Goal: Task Accomplishment & Management: Manage account settings

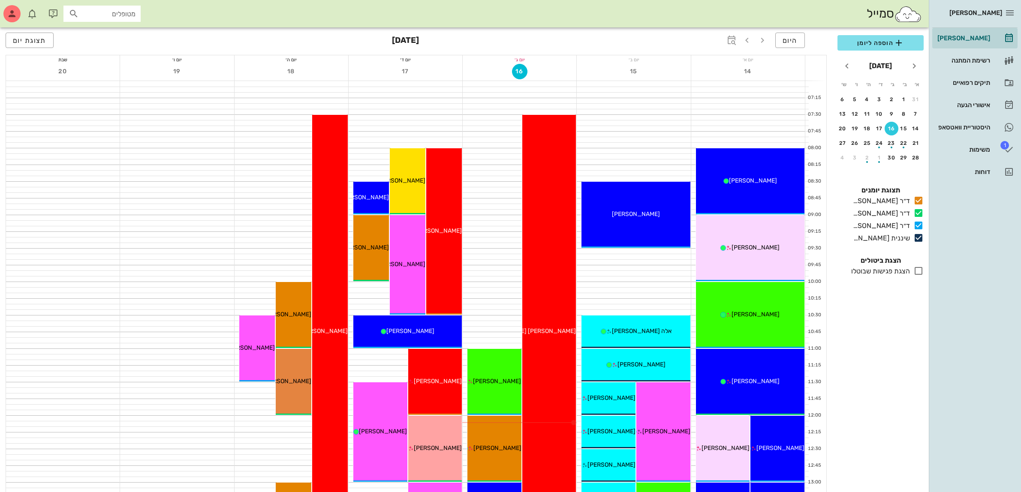
scroll to position [107, 0]
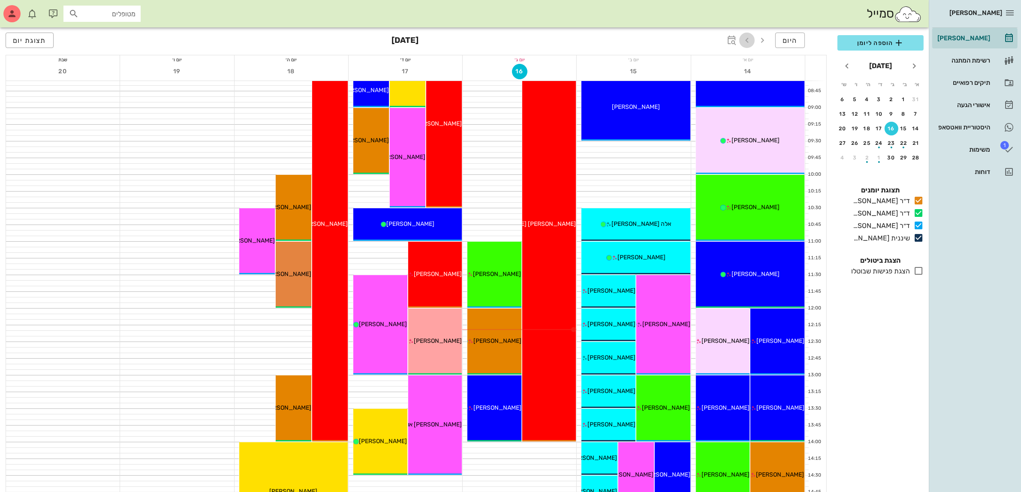
click at [746, 42] on icon "button" at bounding box center [747, 40] width 10 height 10
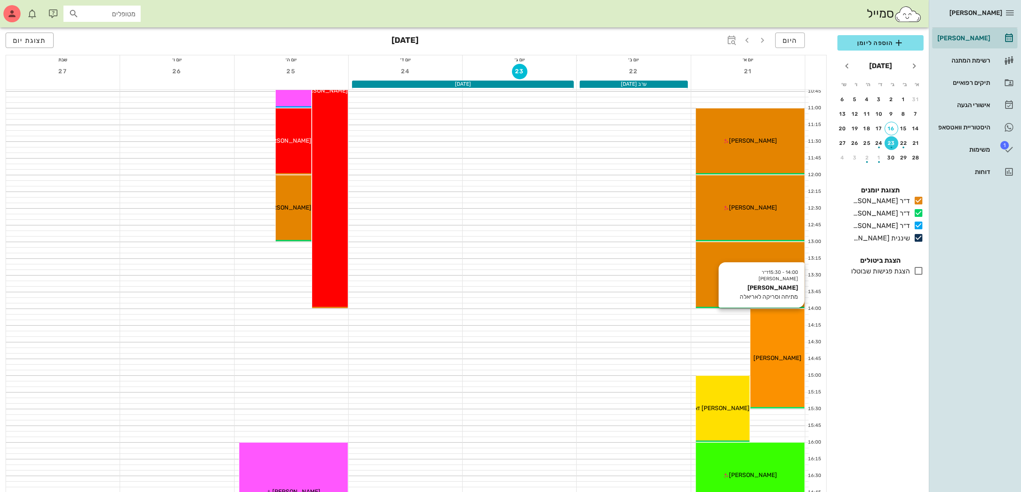
scroll to position [268, 0]
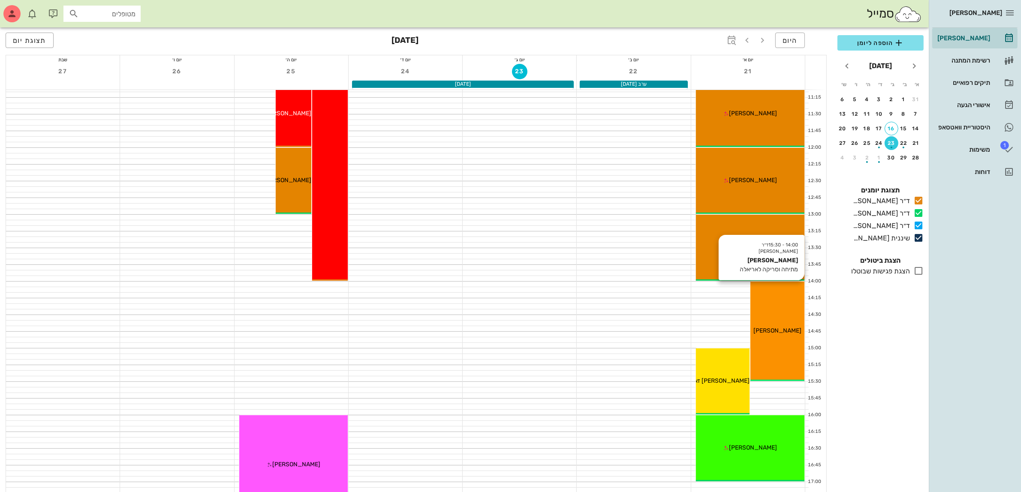
click at [783, 327] on span "[PERSON_NAME]" at bounding box center [777, 330] width 48 height 7
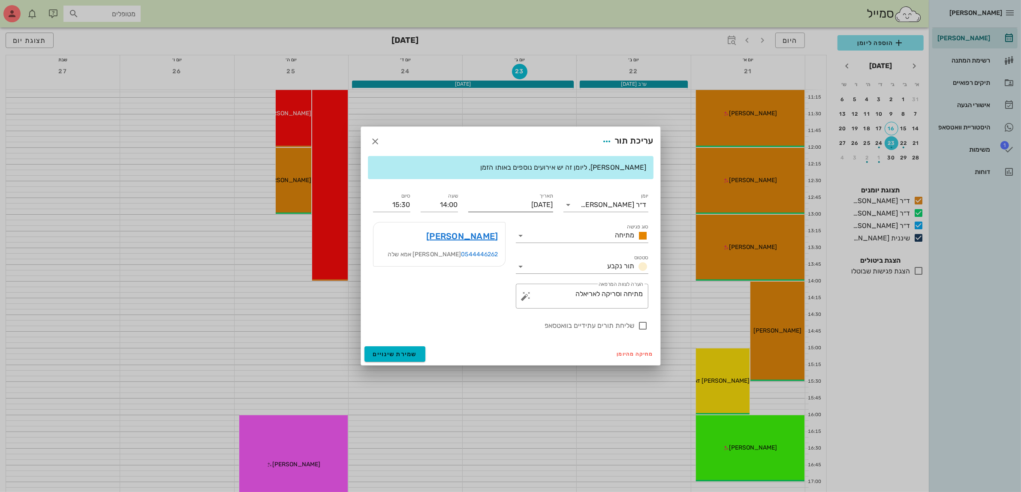
click at [529, 205] on input "[DATE]" at bounding box center [510, 205] width 85 height 14
click at [491, 297] on div "25" at bounding box center [492, 299] width 14 height 6
type input "[DATE]"
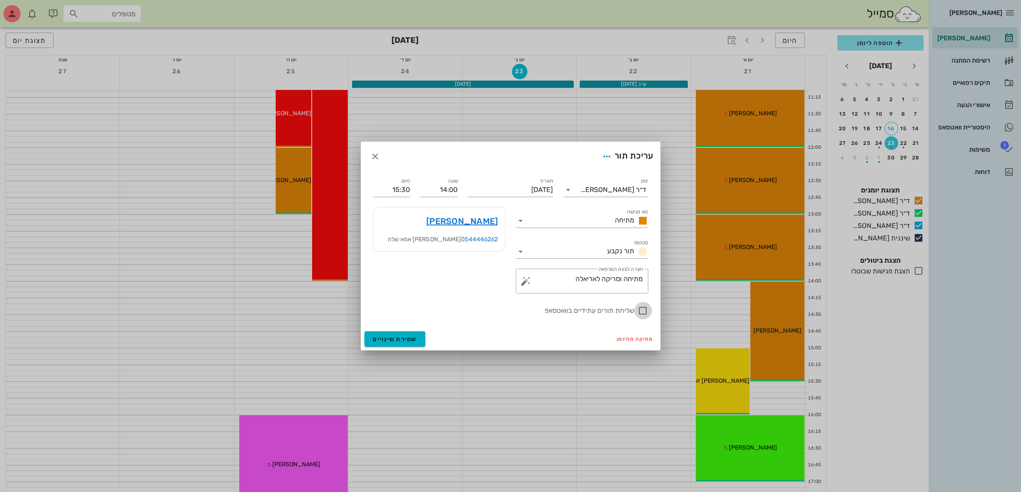
click at [637, 311] on div at bounding box center [643, 311] width 15 height 15
checkbox input "true"
click at [387, 342] on span "שמירת שינויים" at bounding box center [395, 339] width 44 height 7
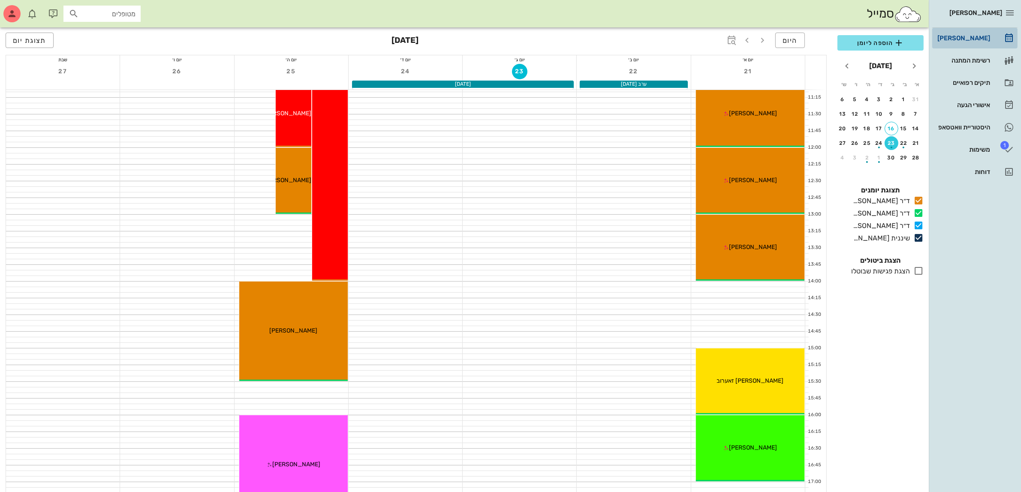
click at [981, 39] on div "[PERSON_NAME]" at bounding box center [962, 38] width 54 height 7
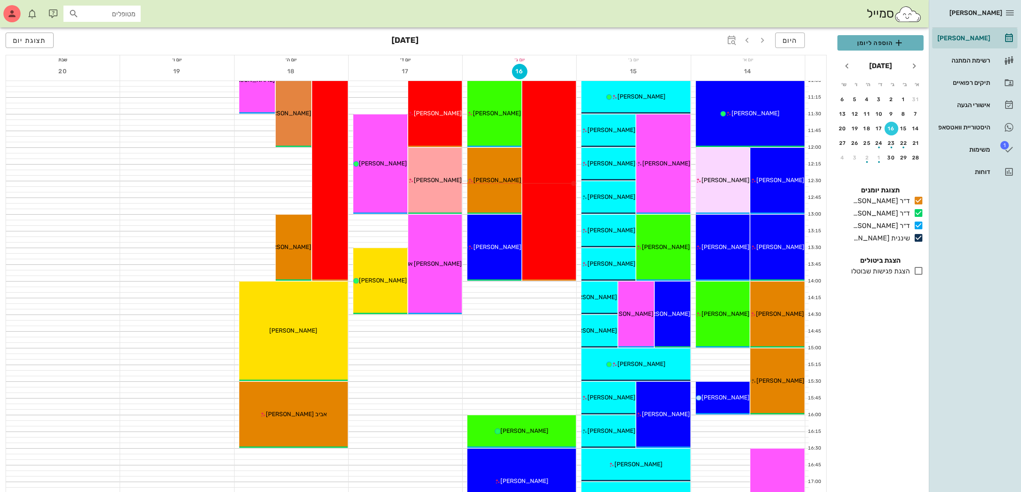
click at [884, 42] on span "הוספה ליומן" at bounding box center [880, 43] width 72 height 10
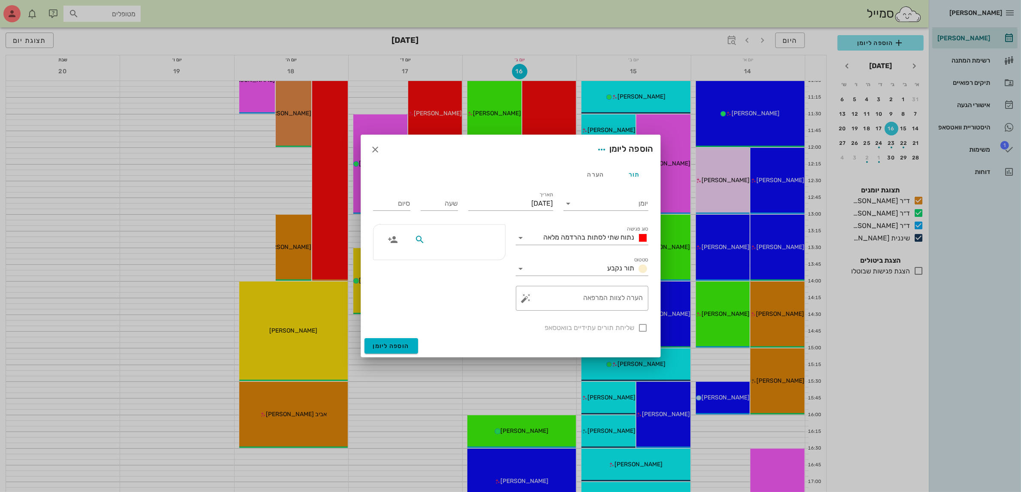
click at [448, 244] on input "text" at bounding box center [460, 239] width 66 height 11
type input "[PERSON_NAME]"
click at [477, 262] on div "[PERSON_NAME] 327587986" at bounding box center [444, 259] width 94 height 7
click at [597, 200] on input "יומן" at bounding box center [611, 204] width 73 height 14
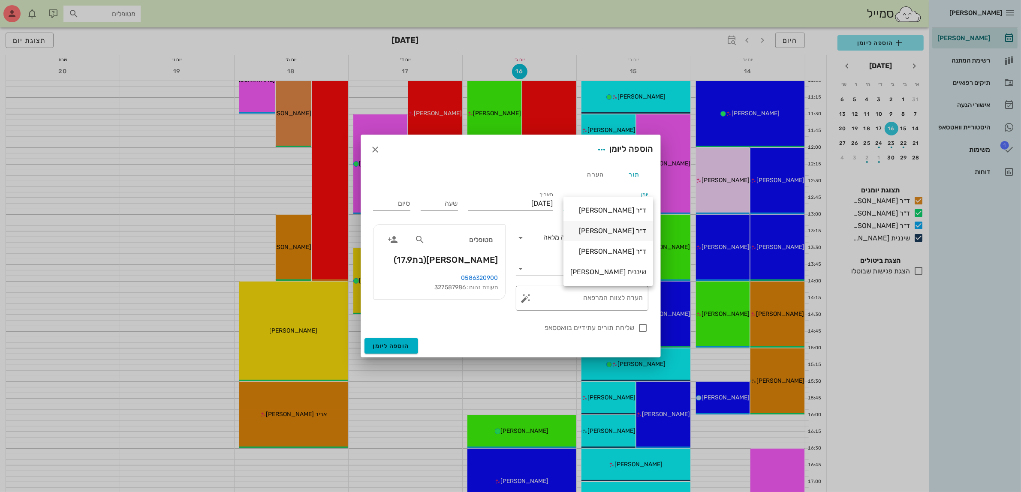
click at [616, 228] on div "ד״ר [PERSON_NAME]" at bounding box center [608, 231] width 76 height 8
click at [535, 200] on input "[DATE]" at bounding box center [510, 204] width 85 height 14
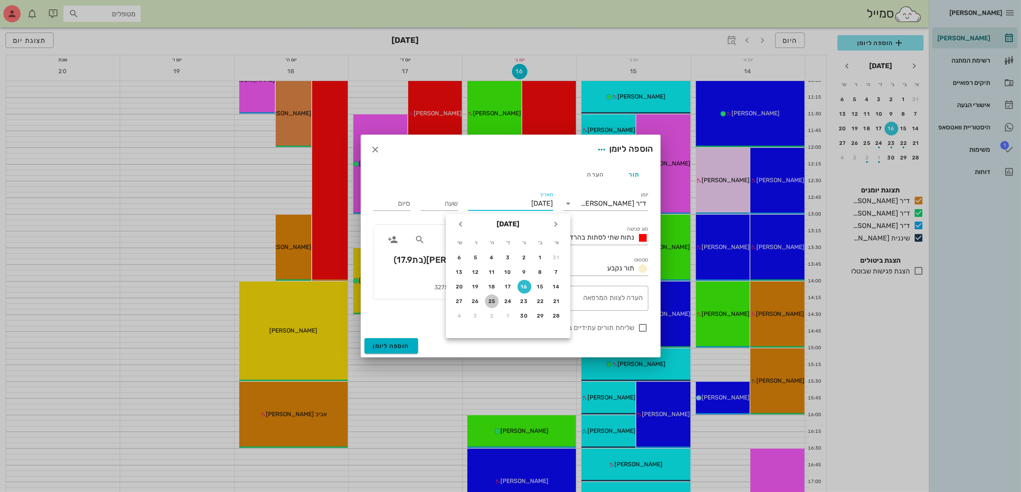
click at [489, 299] on div "25" at bounding box center [492, 301] width 14 height 6
type input "[DATE]"
click at [427, 206] on input "שעה" at bounding box center [439, 204] width 37 height 14
click at [581, 238] on span "נתוח שתי לסתות בהרדמה מלאה" at bounding box center [589, 237] width 91 height 8
type input "15:00"
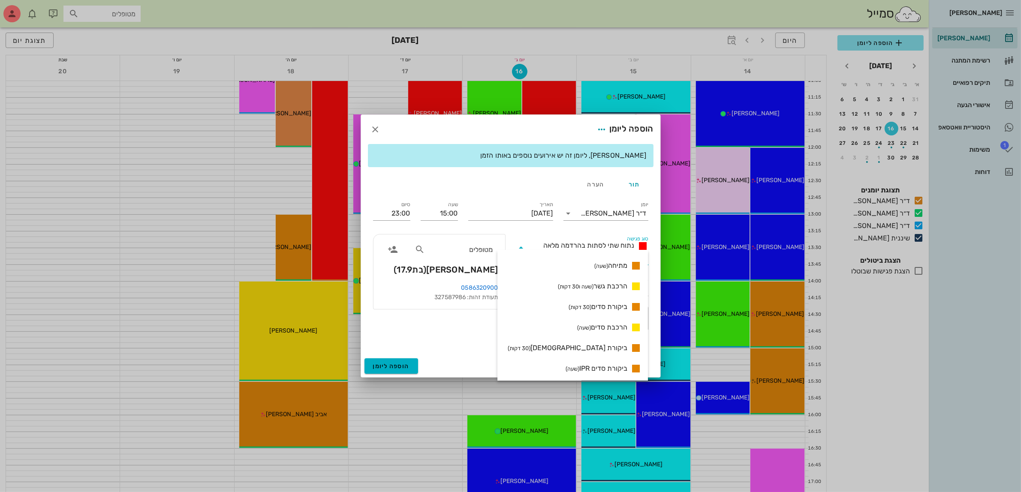
scroll to position [643, 0]
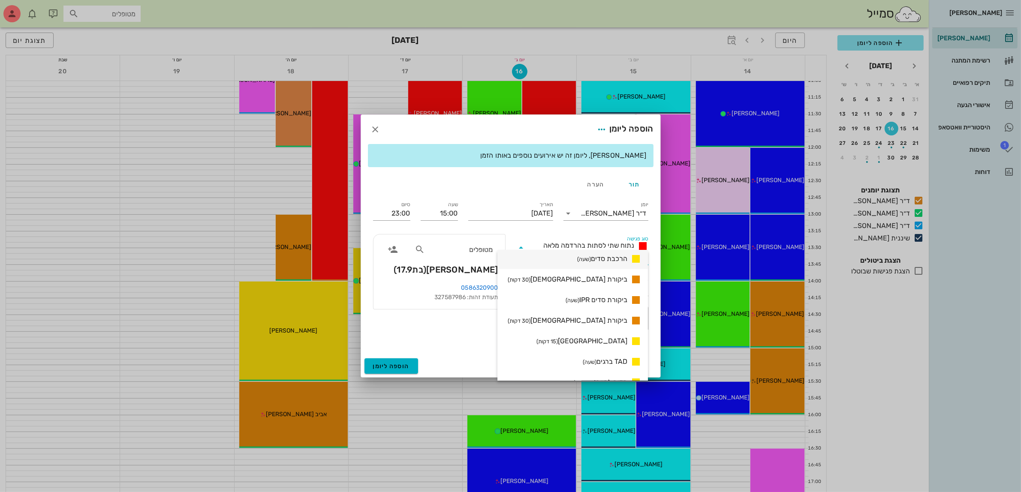
click at [613, 259] on span "הרכבת סדים (שעה)" at bounding box center [602, 259] width 50 height 10
type input "16:00"
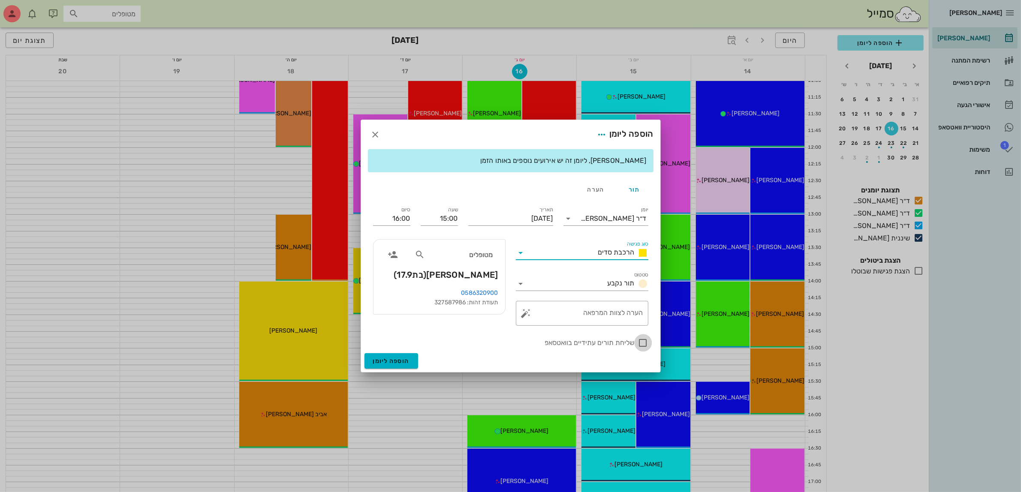
click at [639, 342] on div at bounding box center [643, 343] width 15 height 15
checkbox input "true"
click at [395, 366] on button "הוספה ליומן" at bounding box center [391, 360] width 54 height 15
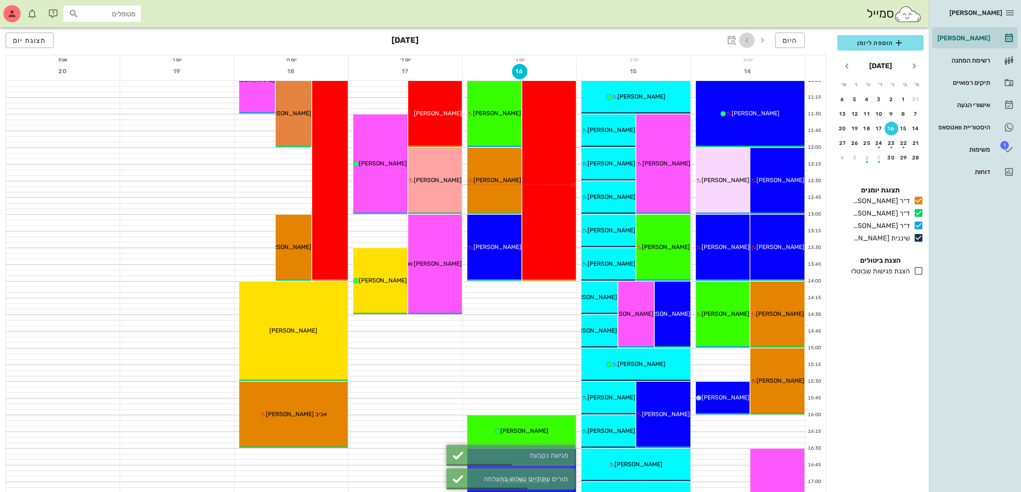
click at [747, 39] on icon "button" at bounding box center [747, 40] width 10 height 10
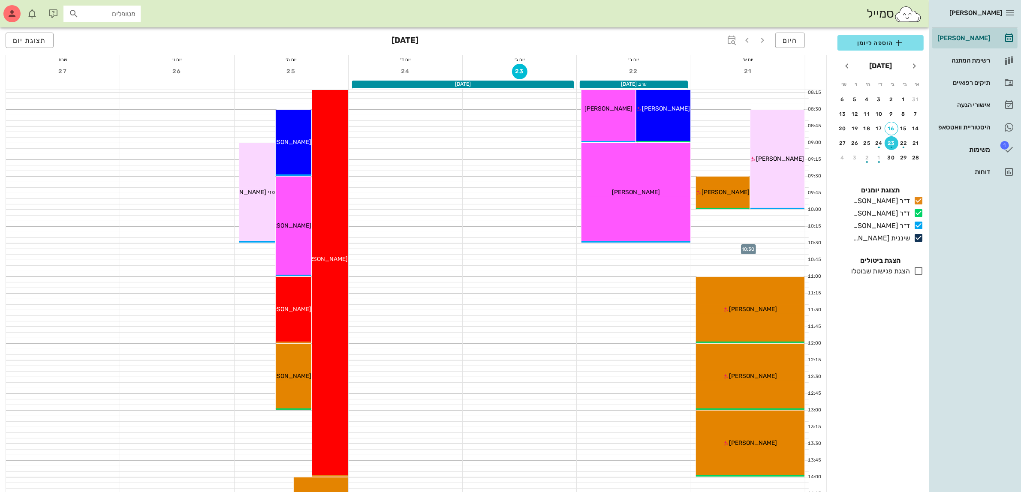
scroll to position [54, 0]
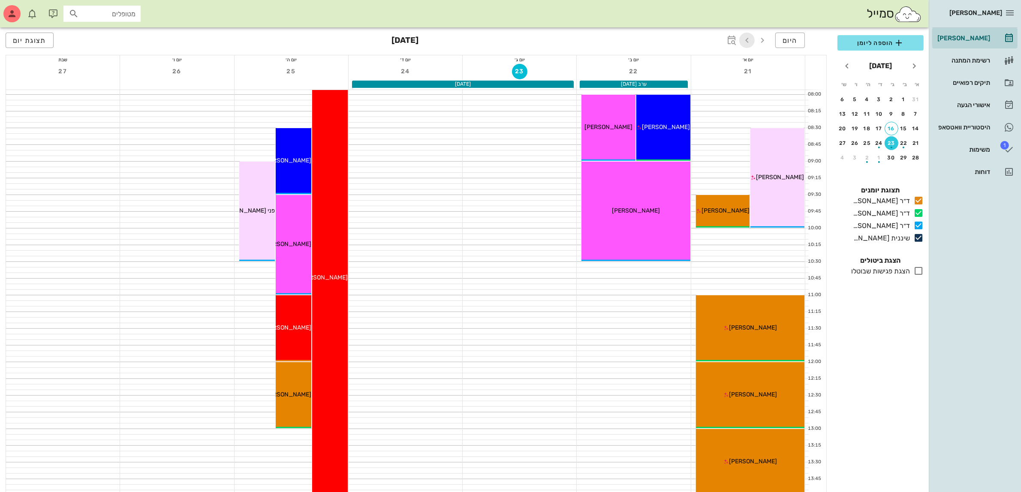
click at [747, 44] on icon "button" at bounding box center [747, 40] width 10 height 10
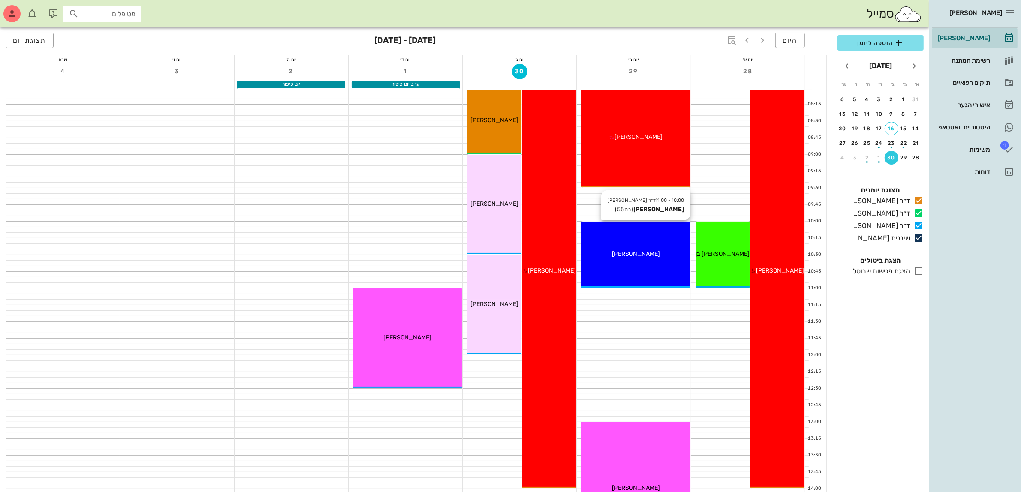
scroll to position [54, 0]
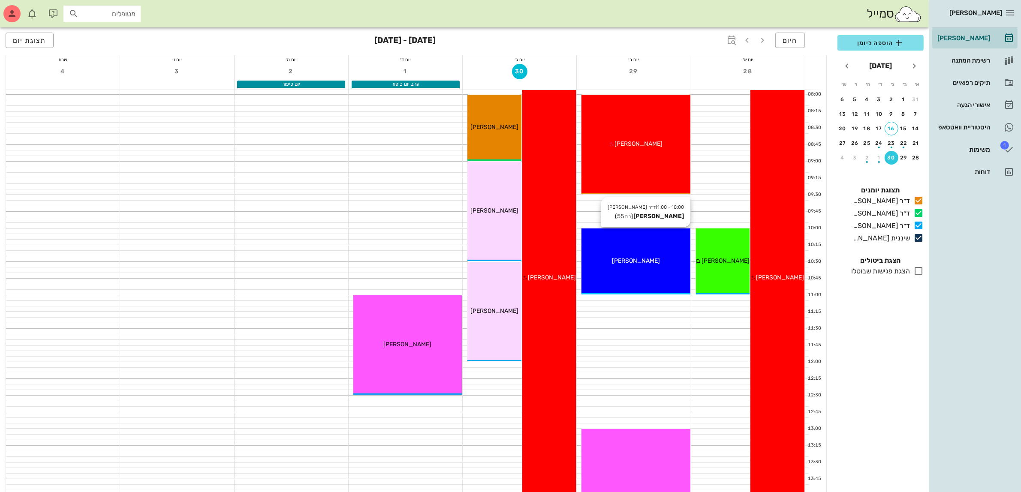
click at [642, 266] on div "10:00 - 11:00 ד״ר [PERSON_NAME] [PERSON_NAME] (בת 55 ) [PERSON_NAME]" at bounding box center [635, 261] width 108 height 66
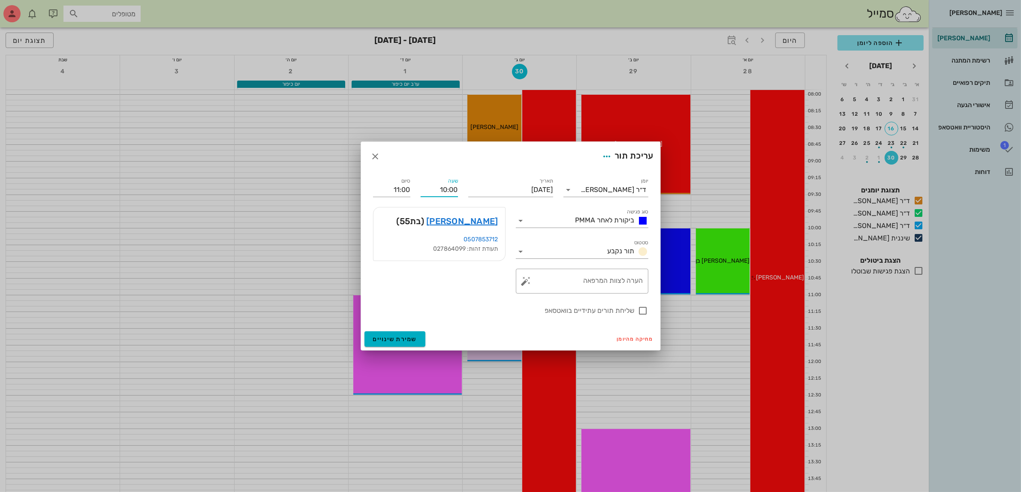
click at [447, 187] on input "10:00" at bounding box center [439, 190] width 37 height 14
drag, startPoint x: 432, startPoint y: 189, endPoint x: 563, endPoint y: 180, distance: 131.0
click at [563, 180] on div "יומן ד״ר [PERSON_NAME] סוג פגישה ביקורת לאחר PMMA סטטוס תור נקבע תאריך [DATE] ש…" at bounding box center [511, 246] width 286 height 150
type input "08:00"
type input "09:00"
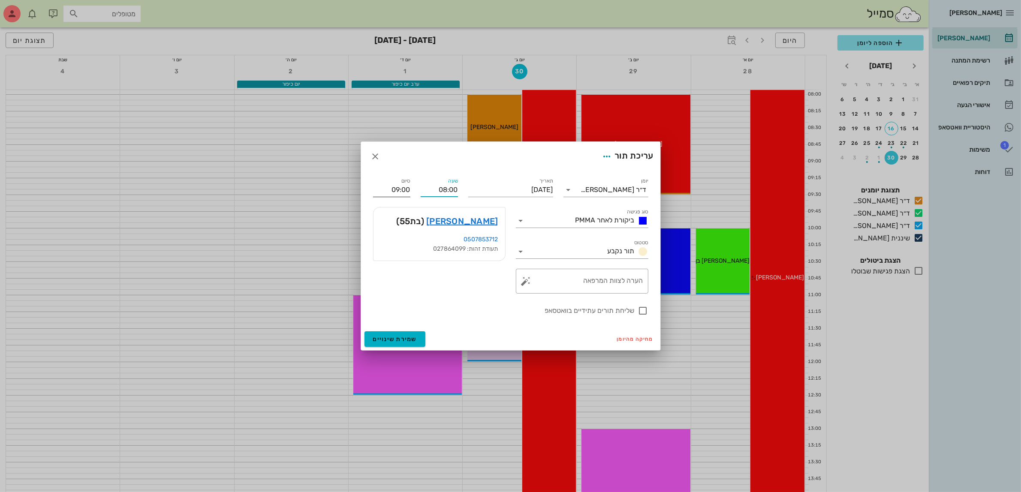
click at [393, 187] on input "09:00" at bounding box center [391, 190] width 37 height 14
click at [643, 309] on div at bounding box center [643, 311] width 15 height 15
checkbox input "true"
click at [402, 340] on span "שמירת שינויים" at bounding box center [395, 339] width 44 height 7
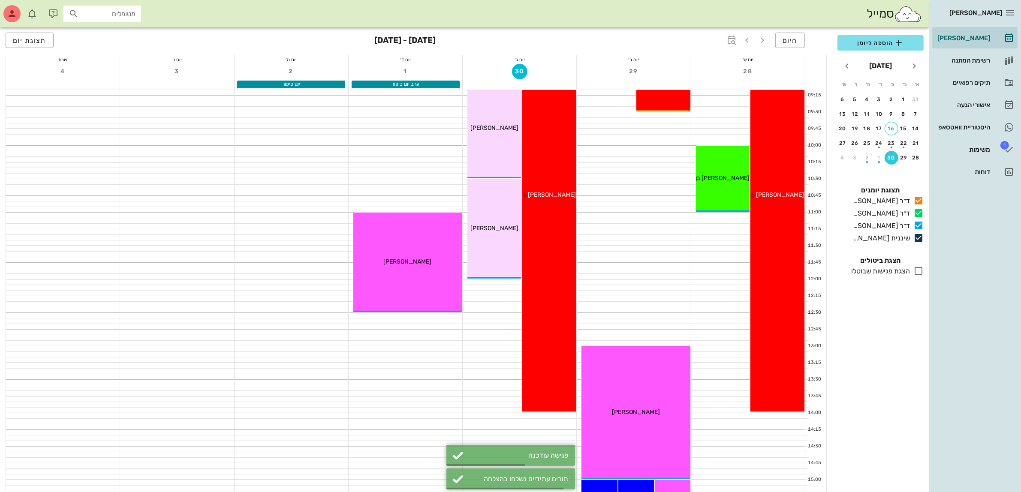
scroll to position [161, 0]
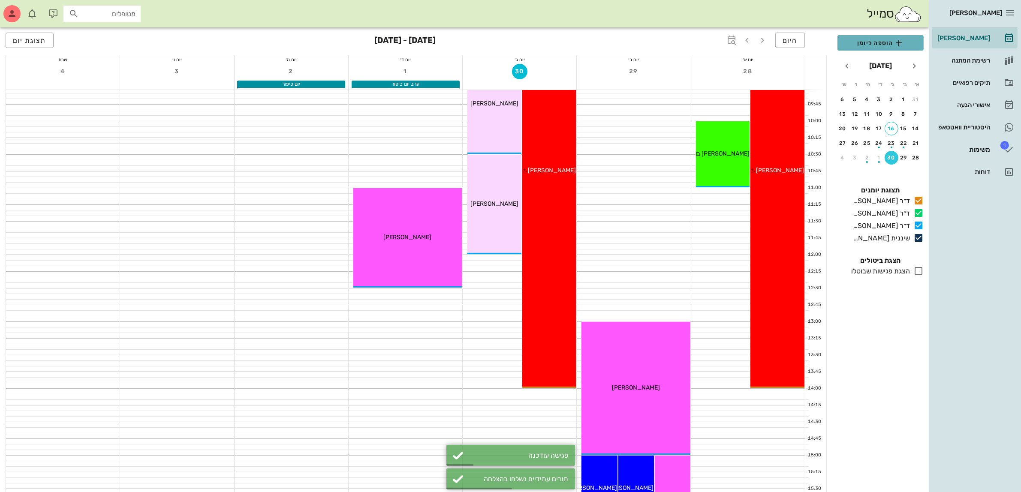
click at [859, 44] on span "הוספה ליומן" at bounding box center [880, 43] width 72 height 10
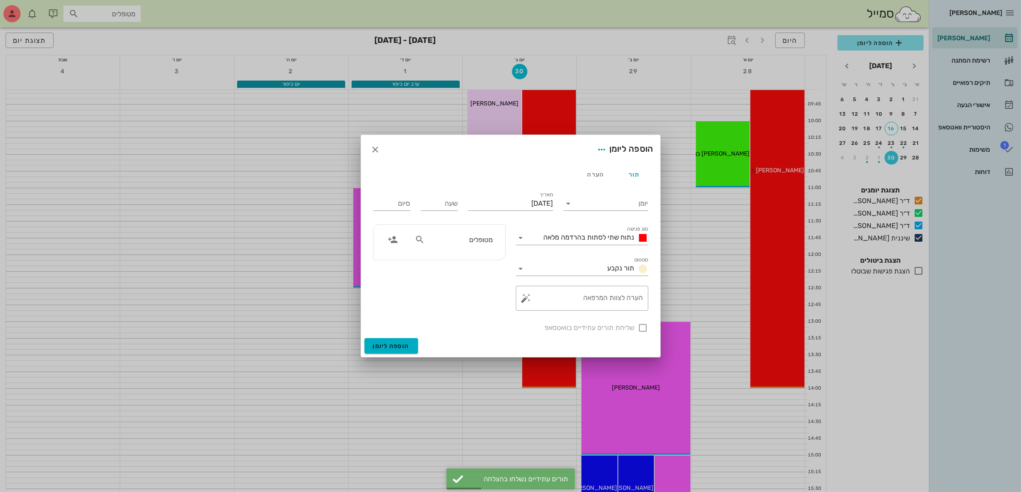
click at [476, 244] on input "מטופלים" at bounding box center [460, 239] width 66 height 11
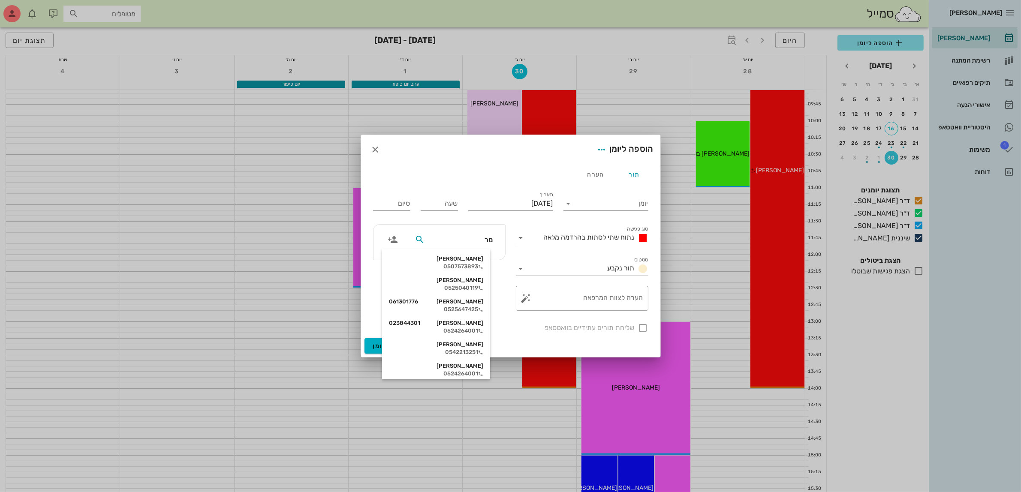
type input "מרי"
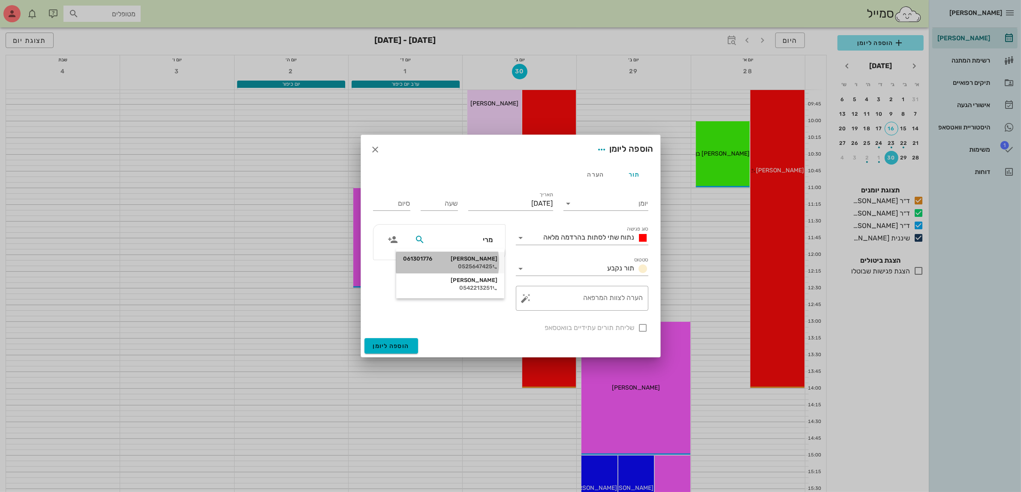
drag, startPoint x: 474, startPoint y: 258, endPoint x: 476, endPoint y: 249, distance: 9.3
click at [474, 258] on div "[PERSON_NAME] 061301776" at bounding box center [450, 259] width 94 height 7
click at [524, 202] on input "[DATE]" at bounding box center [510, 204] width 85 height 14
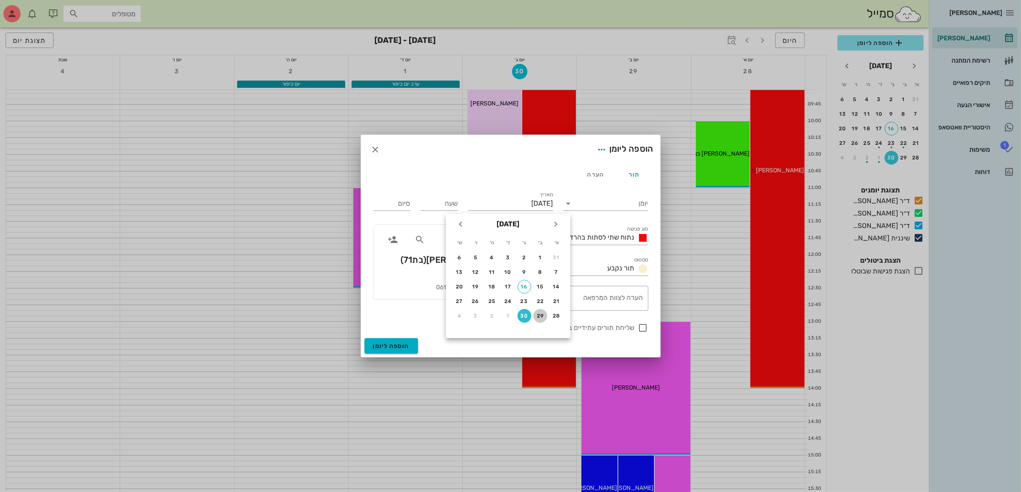
click at [541, 313] on div "29" at bounding box center [540, 316] width 14 height 6
type input "[DATE]"
click at [595, 202] on input "יומן" at bounding box center [611, 204] width 73 height 14
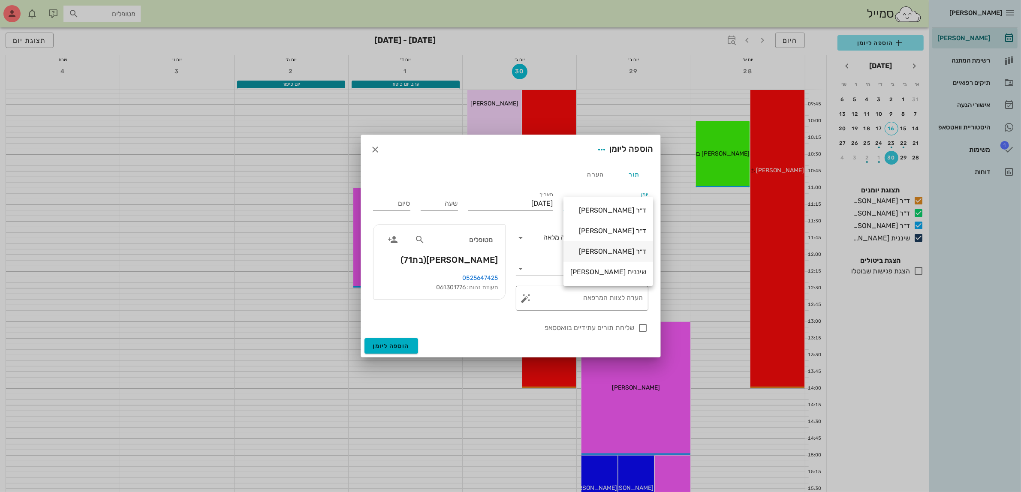
click at [607, 249] on div "ד״ר [PERSON_NAME]" at bounding box center [608, 251] width 76 height 8
click at [601, 235] on span "נתוח שתי לסתות בהרדמה מלאה" at bounding box center [589, 237] width 91 height 8
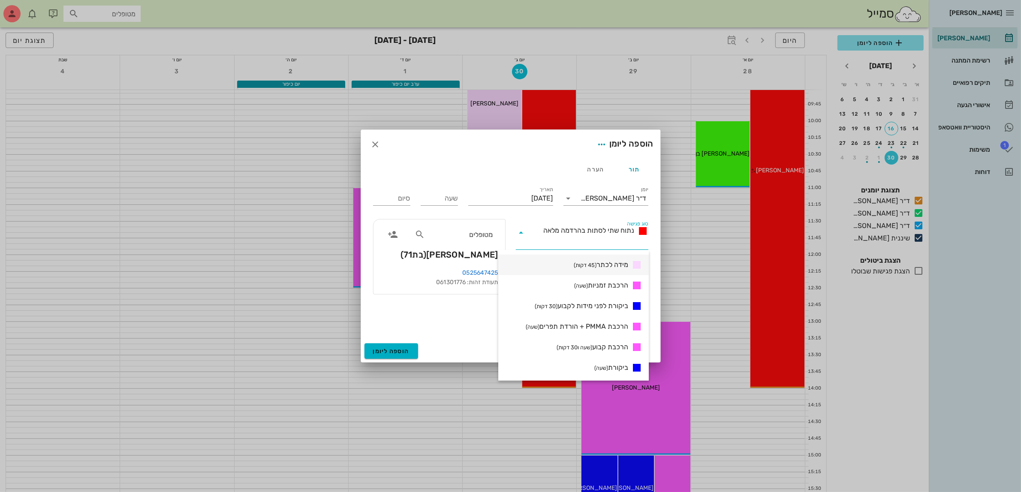
scroll to position [322, 0]
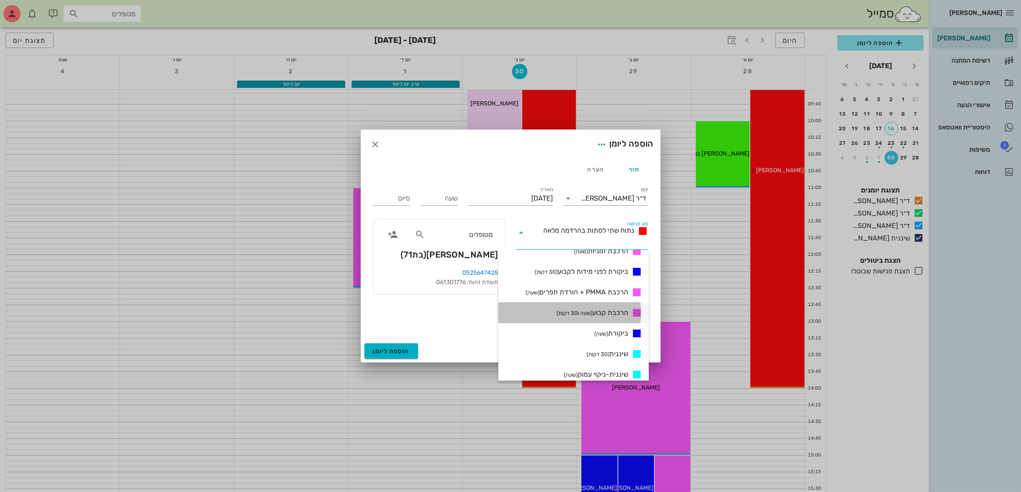
click at [610, 314] on span "הרכבת קבוע (שעה ו30 דקות)" at bounding box center [592, 313] width 72 height 10
type input "01:30"
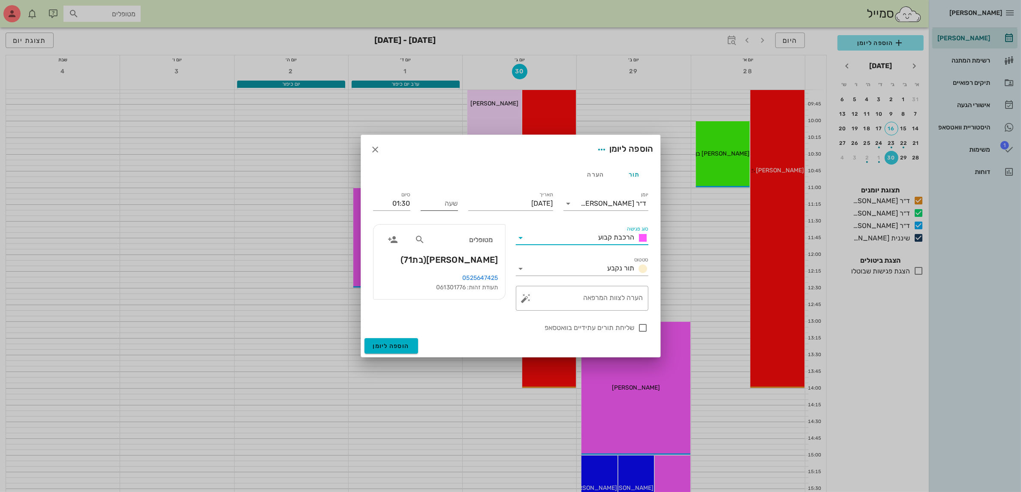
click at [442, 204] on input "שעה" at bounding box center [439, 204] width 37 height 14
type input "09:30"
type input "11:00"
click at [395, 198] on input "11:00" at bounding box center [391, 204] width 37 height 14
click at [638, 329] on div at bounding box center [643, 328] width 15 height 15
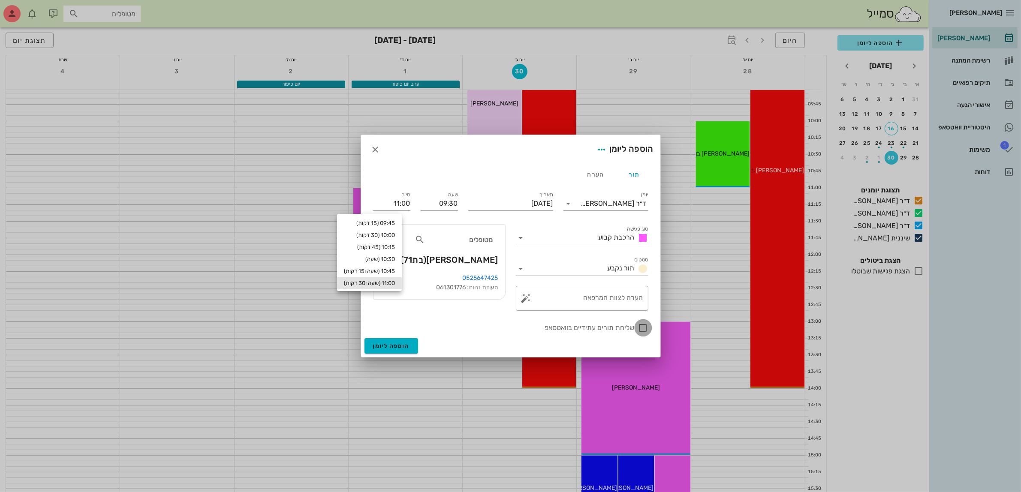
checkbox input "true"
click at [397, 343] on span "הוספה ליומן" at bounding box center [391, 346] width 36 height 7
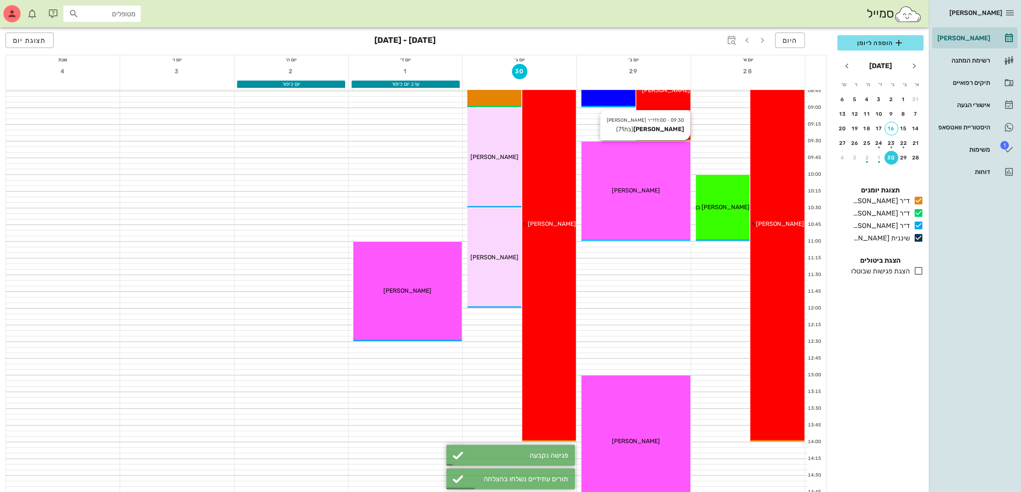
scroll to position [0, 0]
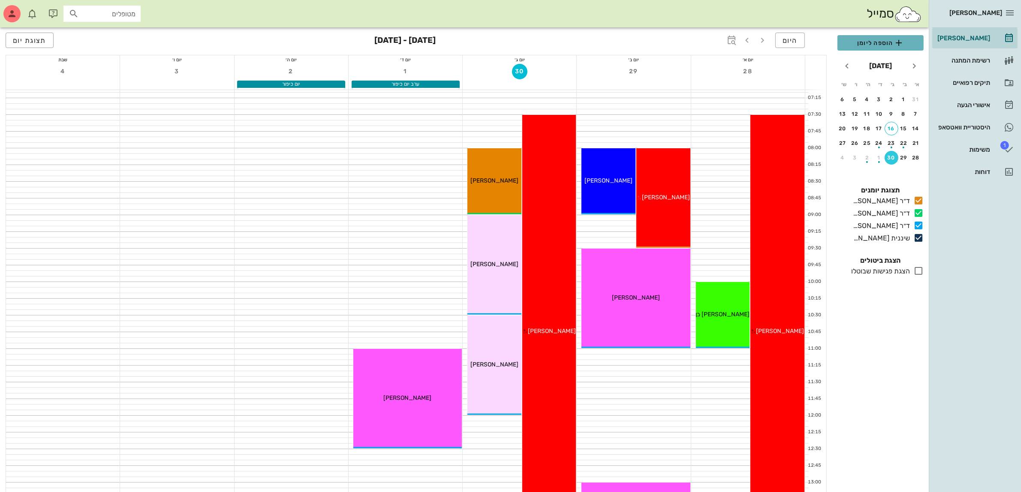
click at [882, 44] on span "הוספה ליומן" at bounding box center [880, 43] width 72 height 10
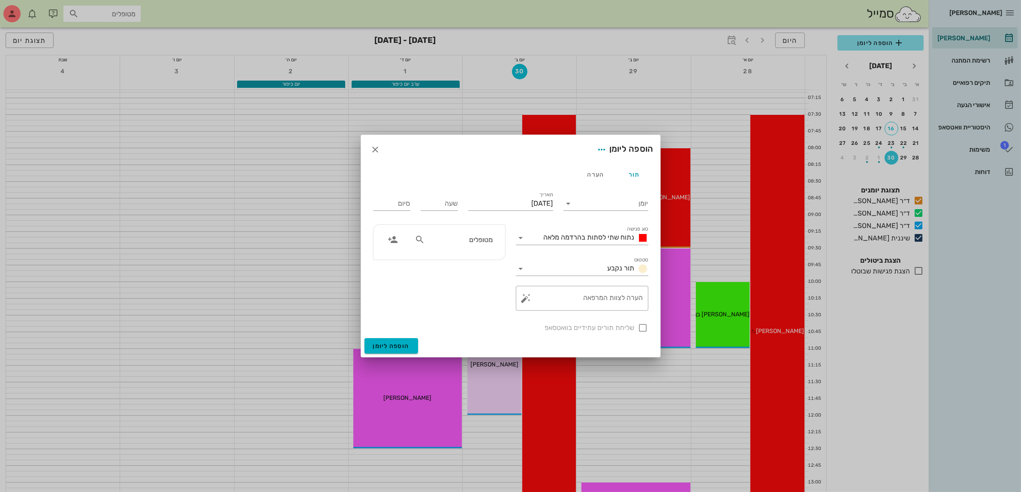
click at [435, 251] on div "מטופלים" at bounding box center [453, 241] width 88 height 21
click at [442, 243] on input "מטופלים" at bounding box center [460, 239] width 66 height 11
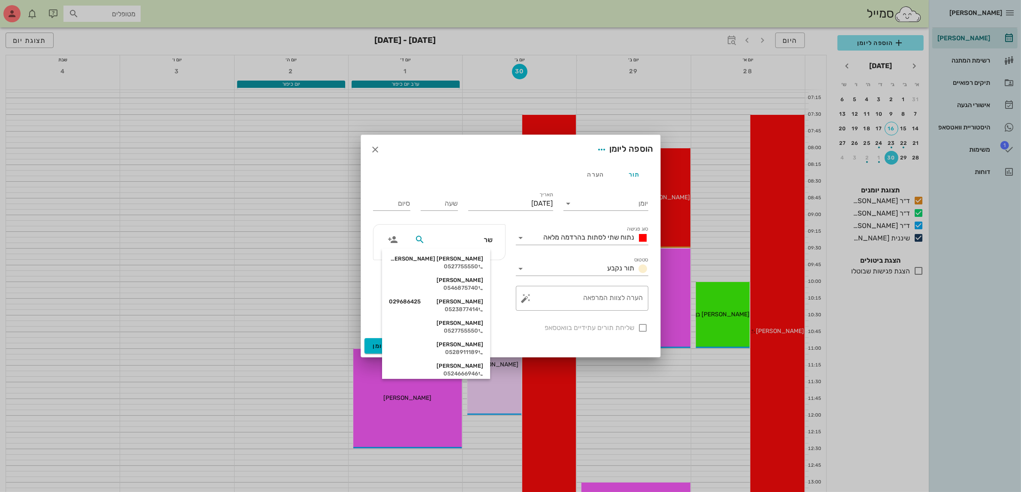
type input "שרי"
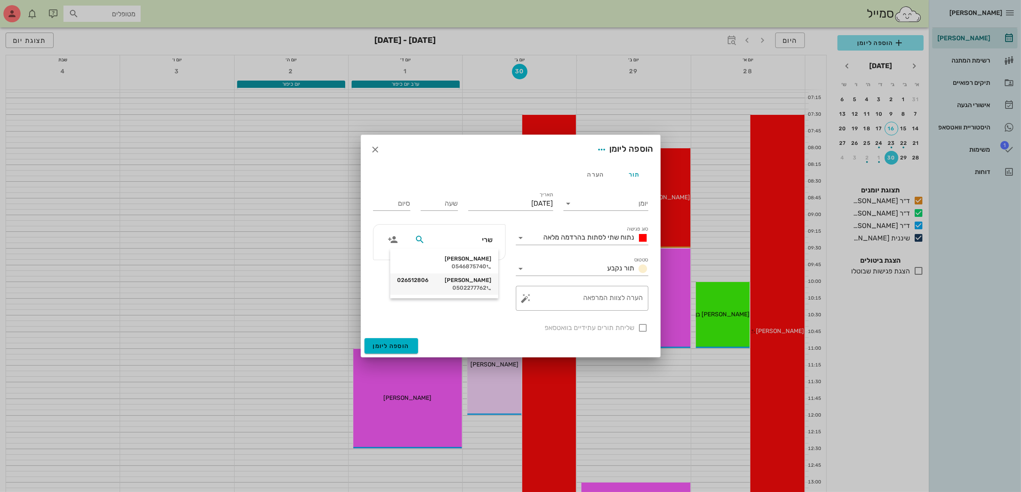
click at [471, 281] on div "[PERSON_NAME] 026512806" at bounding box center [444, 280] width 94 height 7
click at [609, 197] on input "יומן" at bounding box center [611, 204] width 73 height 14
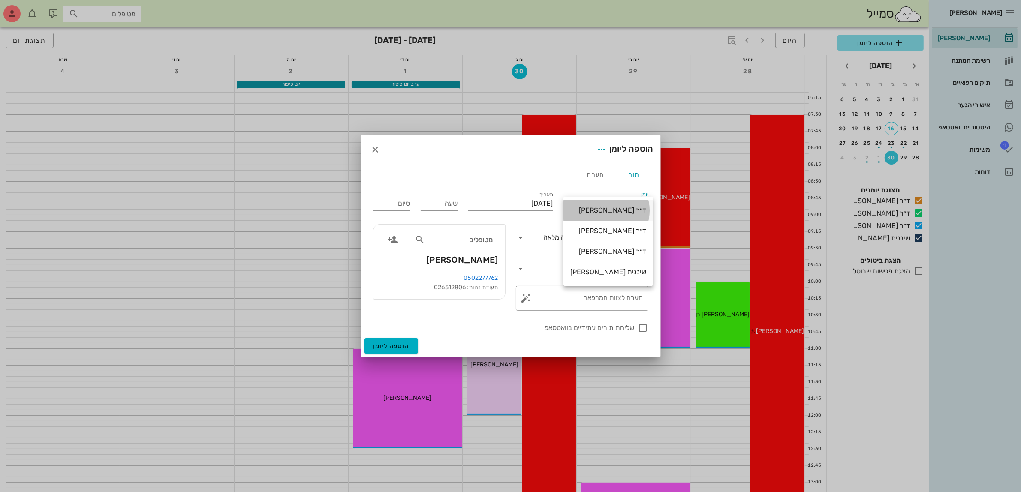
click at [614, 213] on div "ד״ר [PERSON_NAME]" at bounding box center [608, 210] width 76 height 8
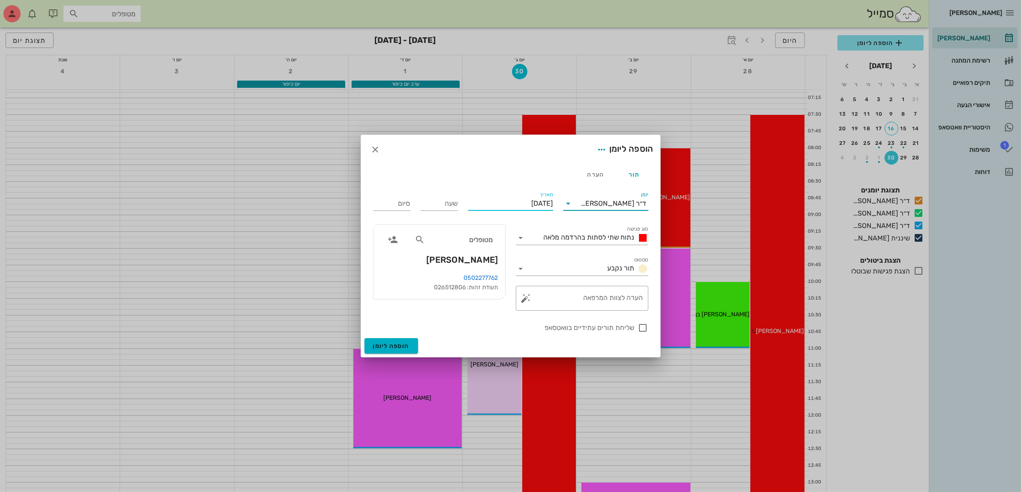
click at [538, 206] on input "[DATE]" at bounding box center [510, 204] width 85 height 14
click at [539, 313] on div "29" at bounding box center [540, 316] width 14 height 6
type input "[DATE]"
click at [591, 236] on span "נתוח שתי לסתות בהרדמה מלאה" at bounding box center [589, 237] width 91 height 8
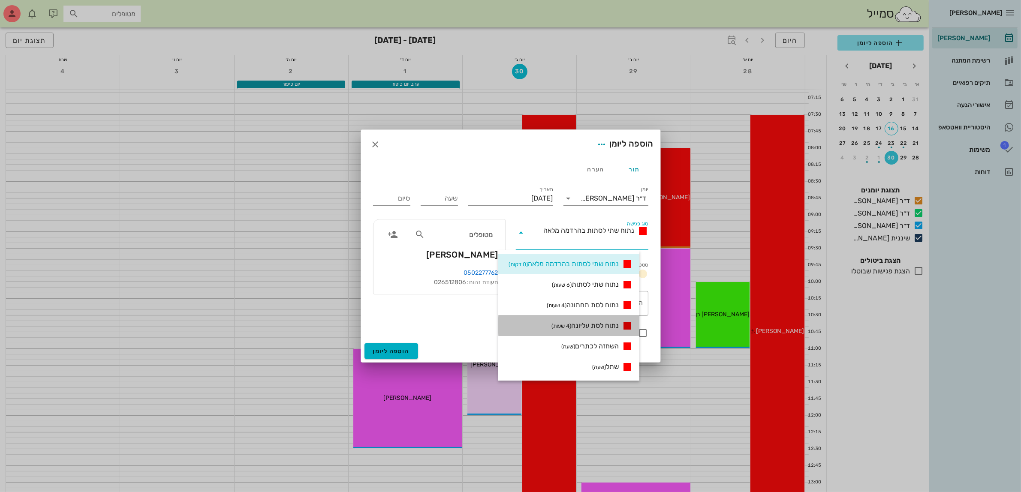
click at [605, 325] on span "נתוח לסת עליונה (4 שעות)" at bounding box center [584, 326] width 67 height 10
type input "04:00"
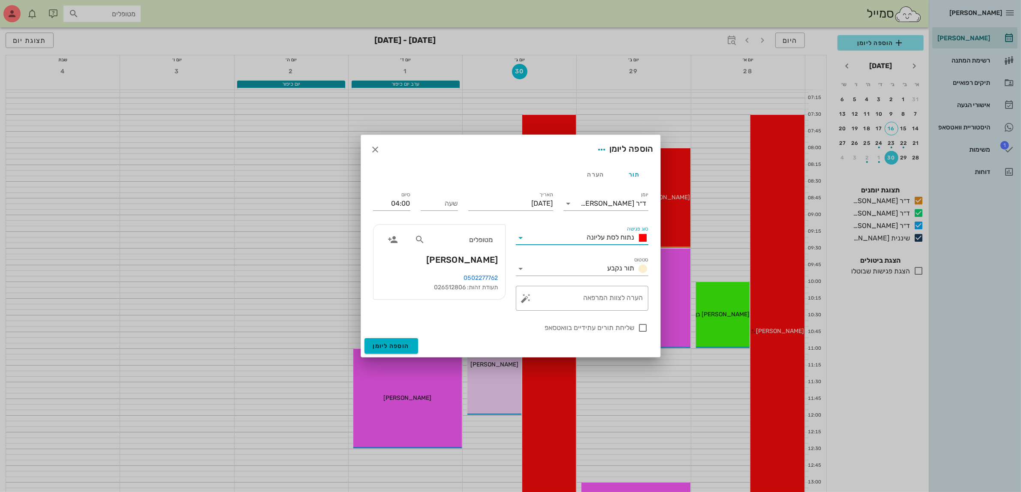
click at [613, 238] on span "נתוח לסת עליונה" at bounding box center [611, 237] width 48 height 8
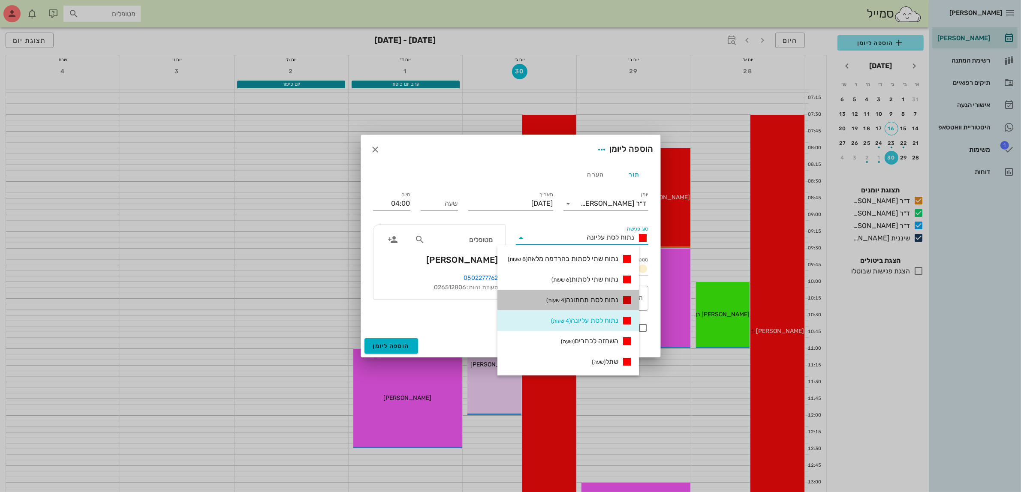
click at [614, 299] on span "נתוח לסת תחתונה (4 שעות)" at bounding box center [582, 300] width 72 height 10
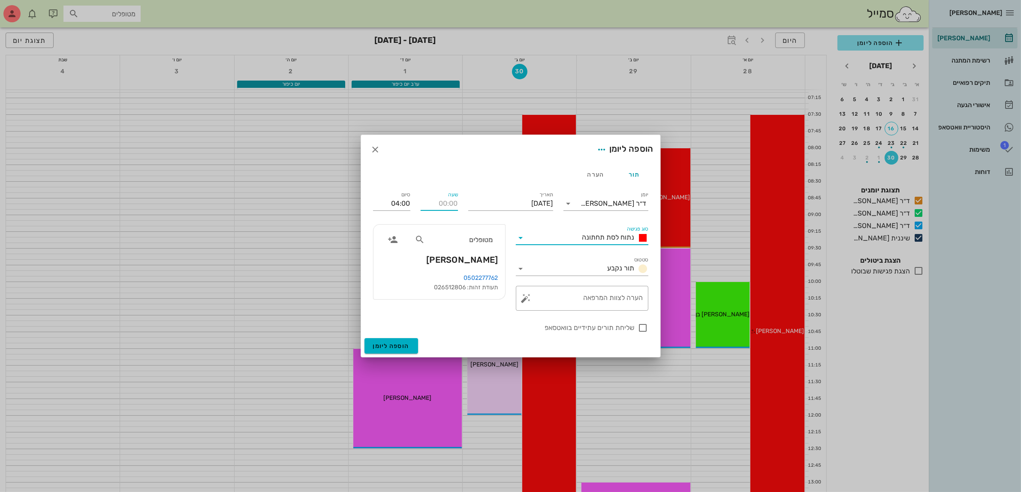
click at [435, 206] on input "שעה" at bounding box center [439, 204] width 37 height 14
type input "08:00"
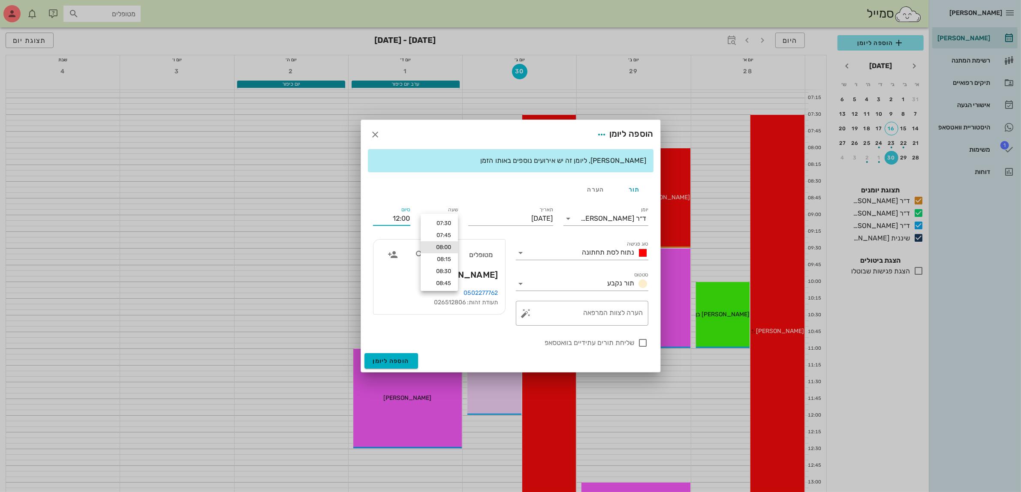
click at [394, 205] on div "סיום 12:00" at bounding box center [392, 217] width 48 height 34
drag, startPoint x: 391, startPoint y: 215, endPoint x: 500, endPoint y: 213, distance: 109.3
click at [500, 213] on div "יומן ד״ר ג׳[PERSON_NAME] סוג פגישה נתוח לסת תחתונה סטטוס תור נקבע תאריך [DATE] …" at bounding box center [511, 276] width 286 height 153
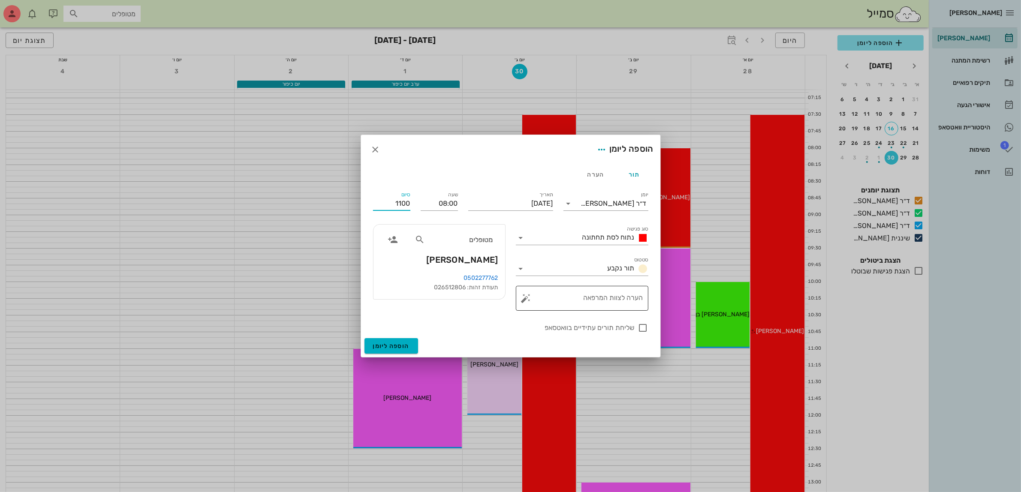
click at [642, 325] on div "יומן ד״ר [PERSON_NAME] סוג פגישה נתוח לסת תחתונה סטטוס תור נקבע תאריך [DATE] שע…" at bounding box center [511, 261] width 286 height 153
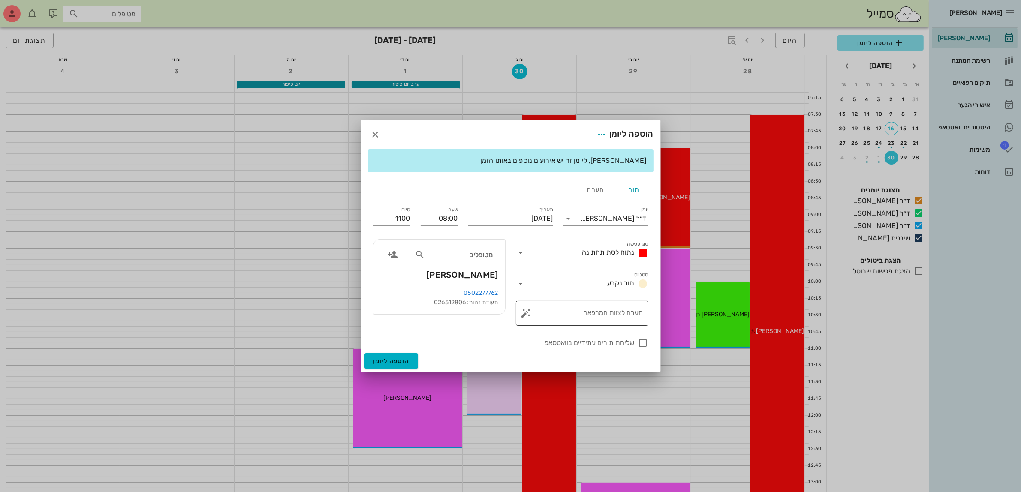
type input "11:00"
click at [406, 363] on span "הוספה ליומן" at bounding box center [391, 361] width 36 height 7
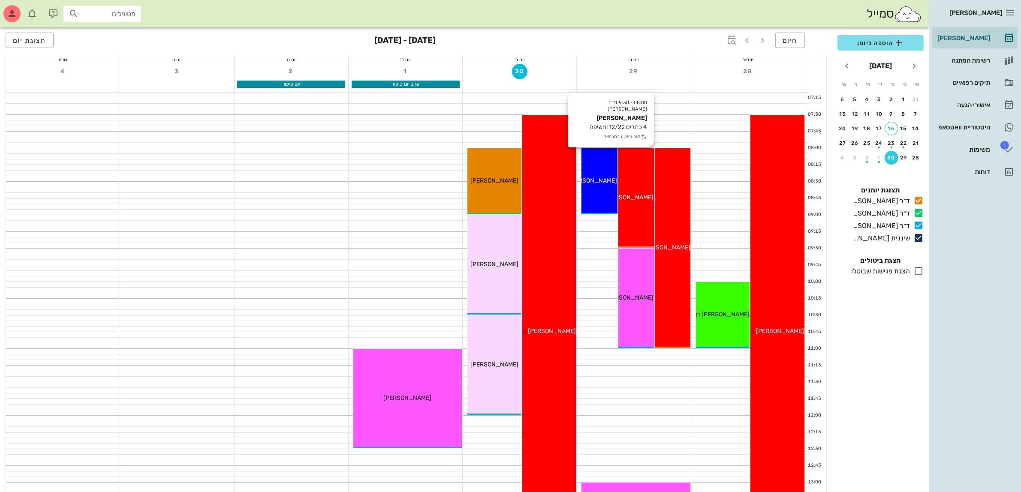
click at [636, 198] on span "[PERSON_NAME]" at bounding box center [630, 197] width 48 height 7
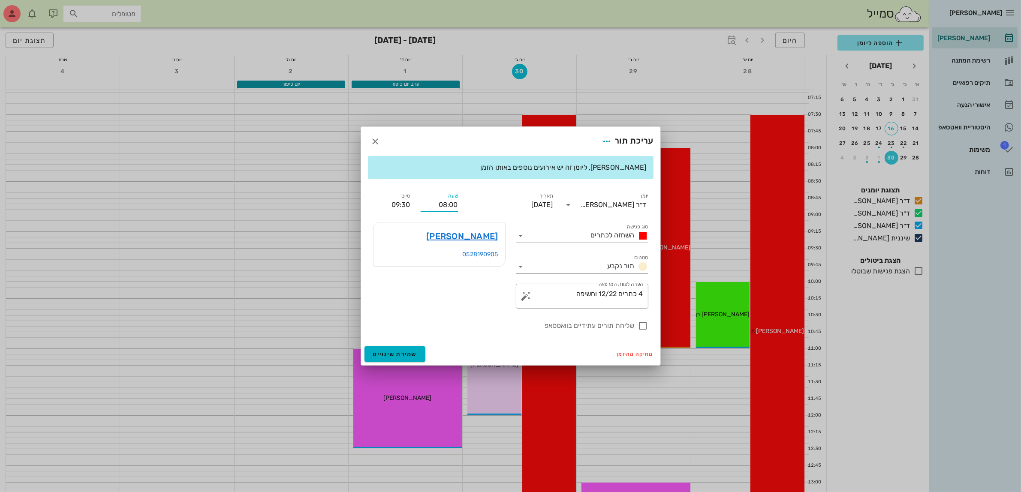
click at [431, 204] on input "08:00" at bounding box center [439, 205] width 37 height 14
drag, startPoint x: 431, startPoint y: 202, endPoint x: 504, endPoint y: 197, distance: 73.1
click at [504, 197] on div "יומן ד״ר ג׳[PERSON_NAME] סוג פגישה השחזה לכתרים סטטוס תור נקבע תאריך [DATE] שעה…" at bounding box center [511, 261] width 286 height 150
type input "10:30"
type input "12:00"
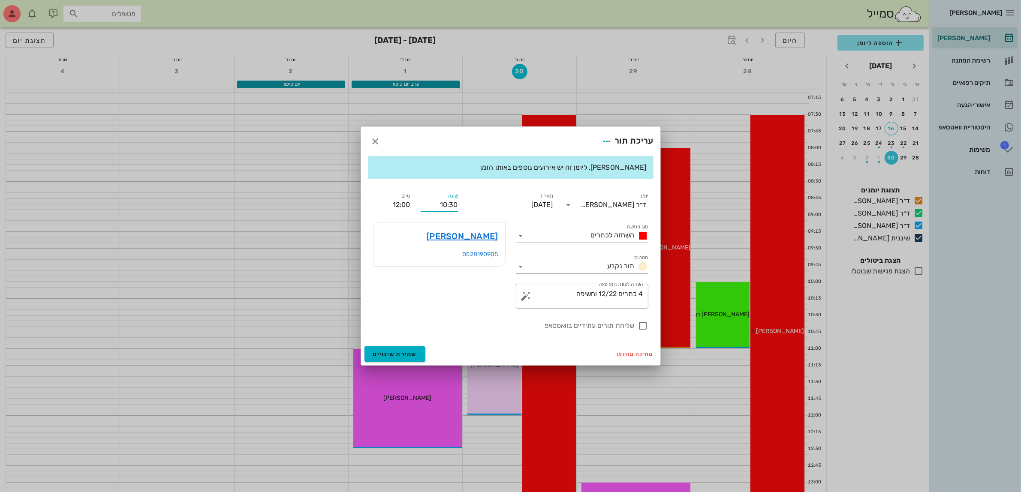
click at [401, 206] on input "12:00" at bounding box center [391, 205] width 37 height 14
click at [642, 326] on div at bounding box center [643, 326] width 15 height 15
checkbox input "true"
click at [389, 352] on span "שמירת שינויים" at bounding box center [395, 354] width 44 height 7
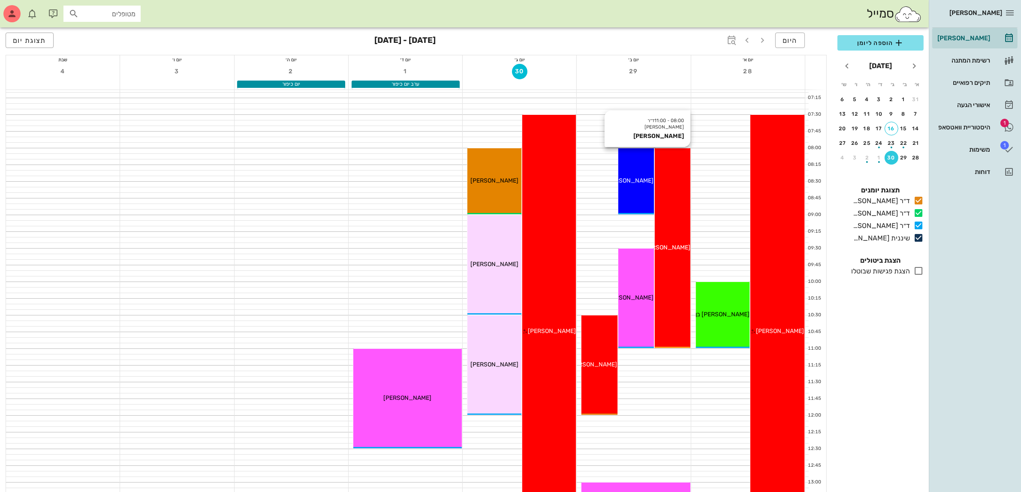
click at [667, 224] on div "08:00 - 11:00 ד״ר ג׳[PERSON_NAME] [PERSON_NAME] [PERSON_NAME]" at bounding box center [673, 248] width 36 height 200
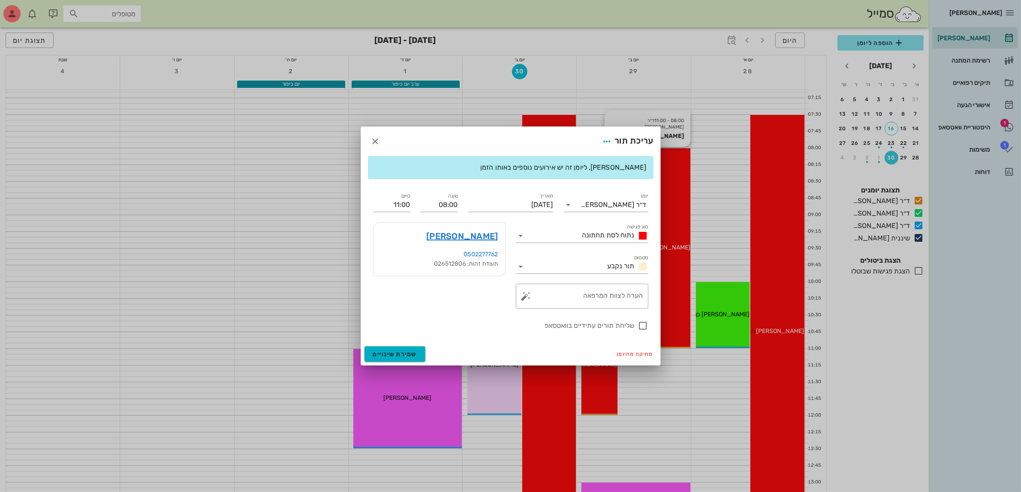
click at [667, 224] on div at bounding box center [510, 246] width 1021 height 492
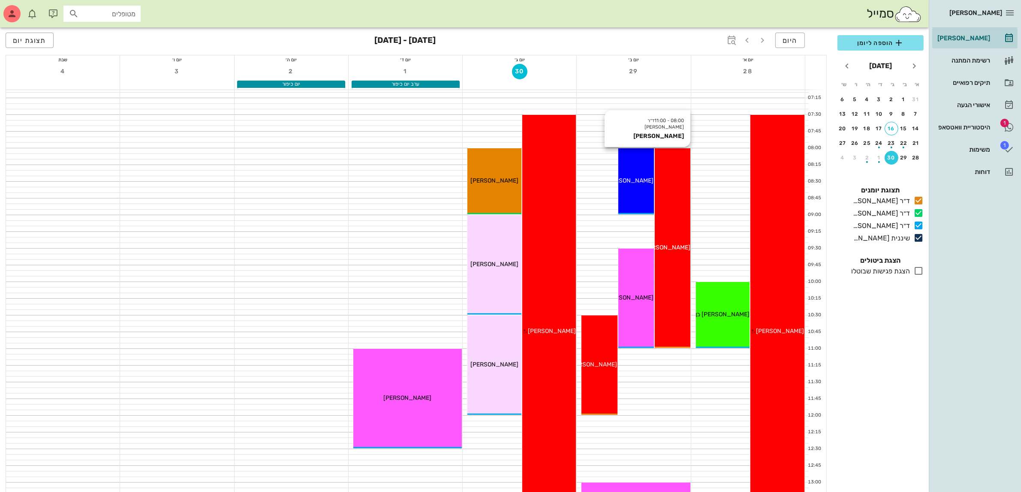
click at [667, 224] on div "08:00 - 11:00 ד״ר ג׳[PERSON_NAME] [PERSON_NAME] [PERSON_NAME]" at bounding box center [673, 248] width 36 height 200
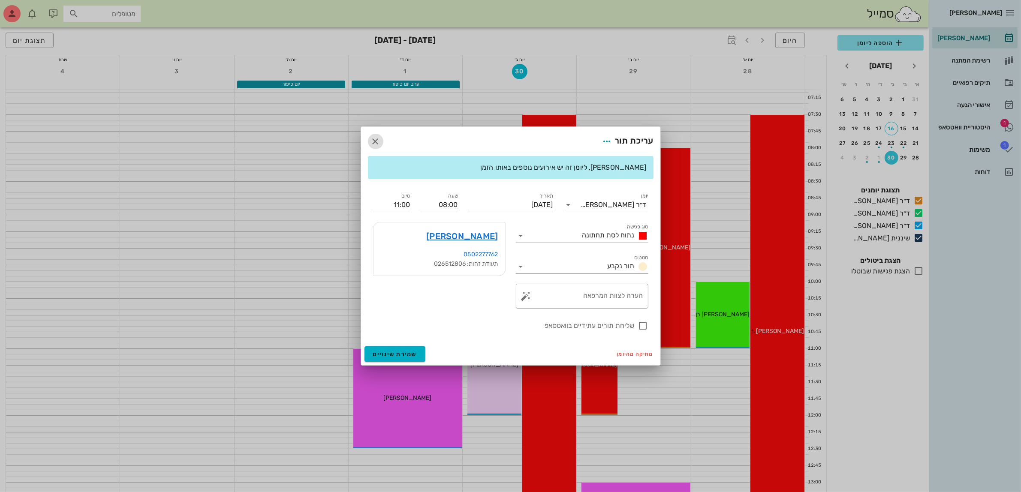
click at [377, 139] on icon "button" at bounding box center [375, 141] width 10 height 10
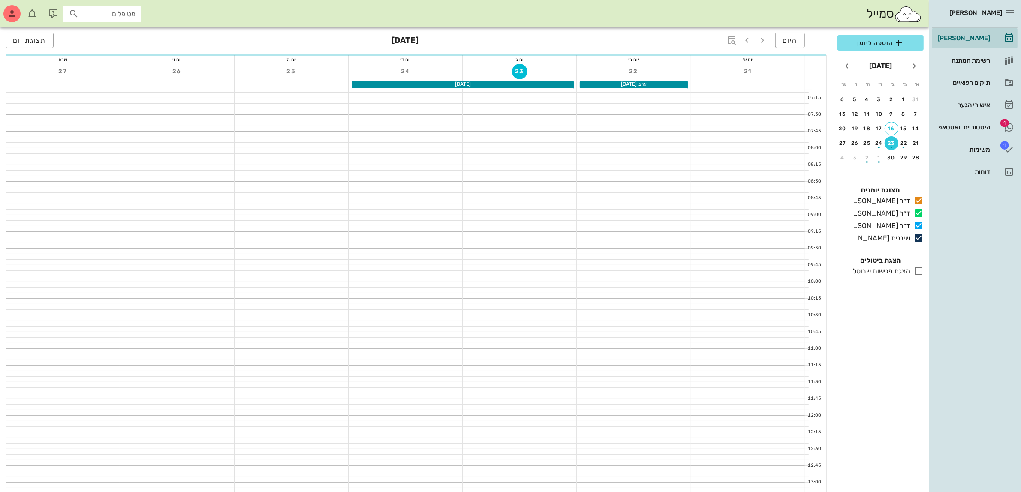
scroll to position [268, 0]
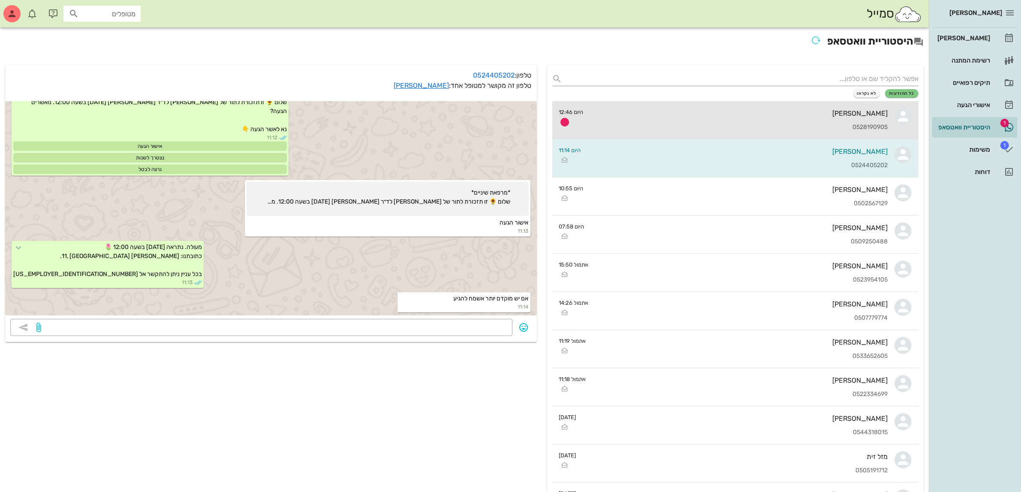
click at [654, 116] on div "[PERSON_NAME]" at bounding box center [739, 113] width 298 height 8
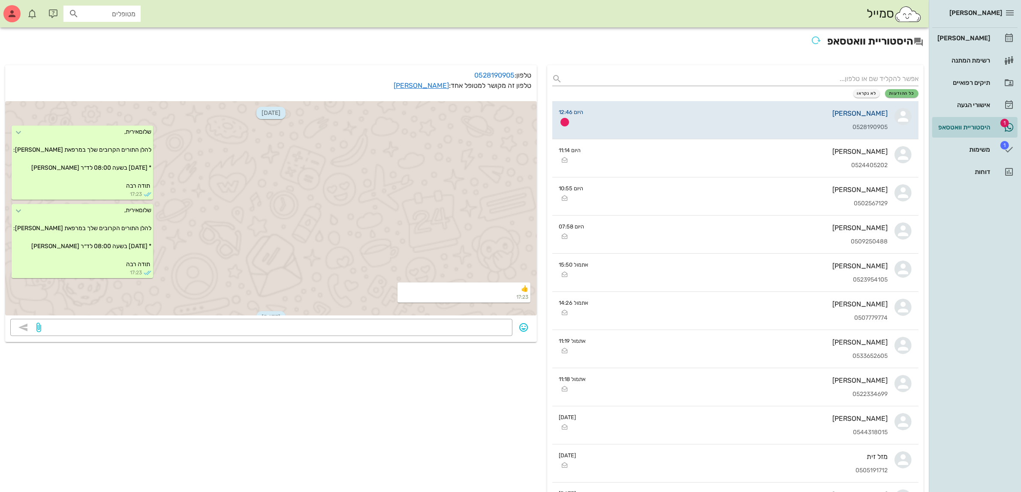
scroll to position [134, 0]
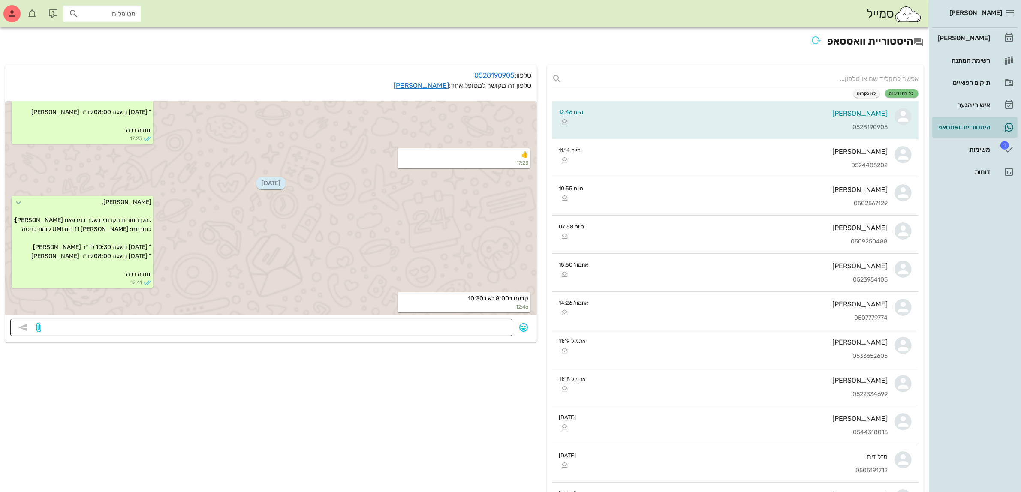
click at [460, 327] on textarea at bounding box center [275, 329] width 464 height 14
click at [425, 329] on textarea at bounding box center [275, 329] width 464 height 14
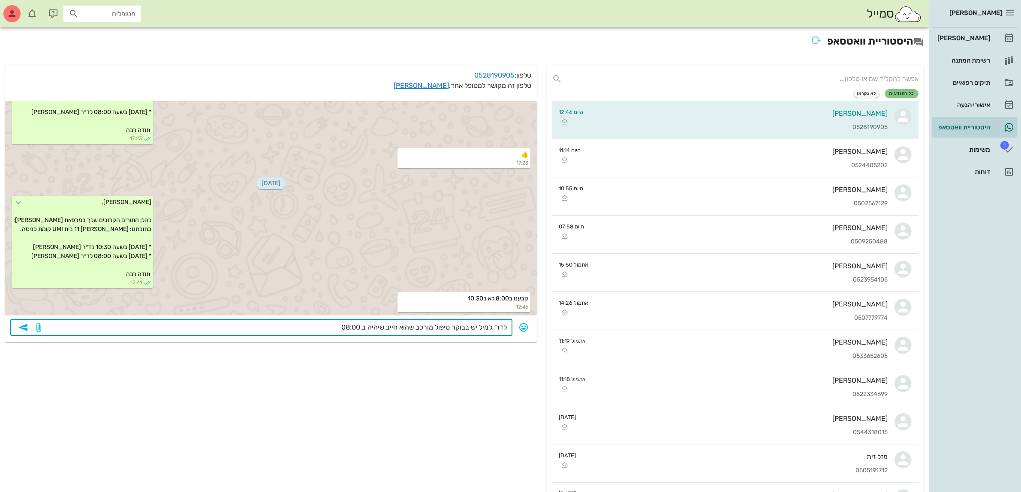
type textarea "לדר' ג'מיל יש בבוקר טיפול מורכב שהוא חייב שיהיה ב 08:00."
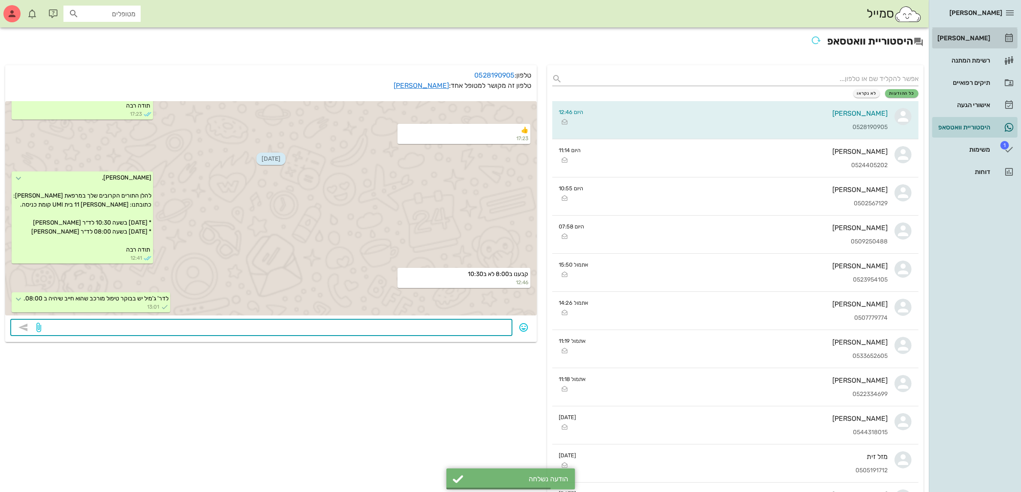
click at [971, 41] on div "[PERSON_NAME]" at bounding box center [962, 38] width 54 height 7
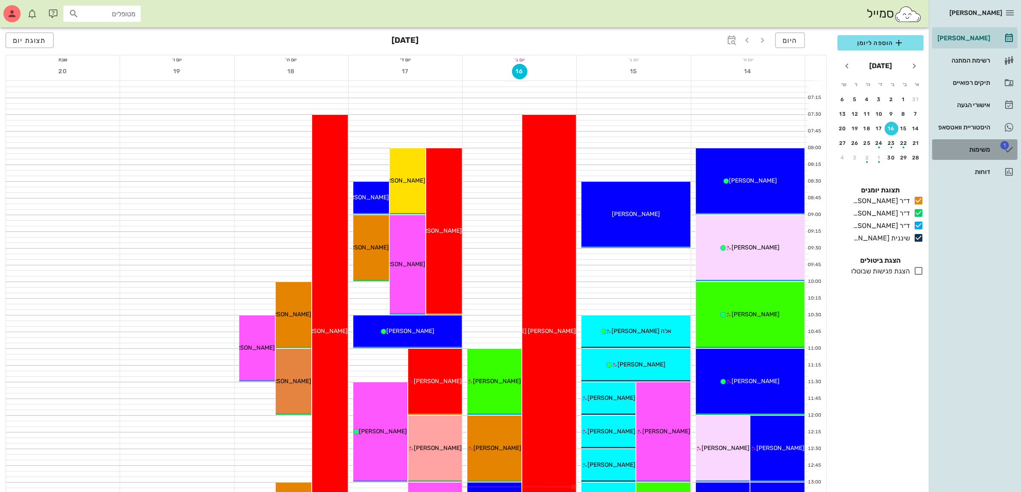
click at [969, 150] on div "משימות" at bounding box center [962, 149] width 54 height 7
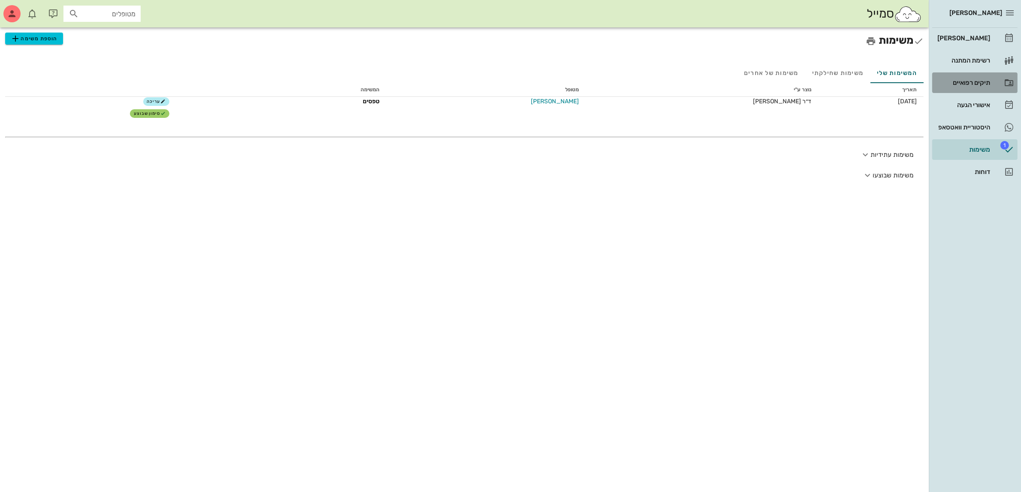
click at [959, 82] on div "תיקים רפואיים" at bounding box center [962, 82] width 54 height 7
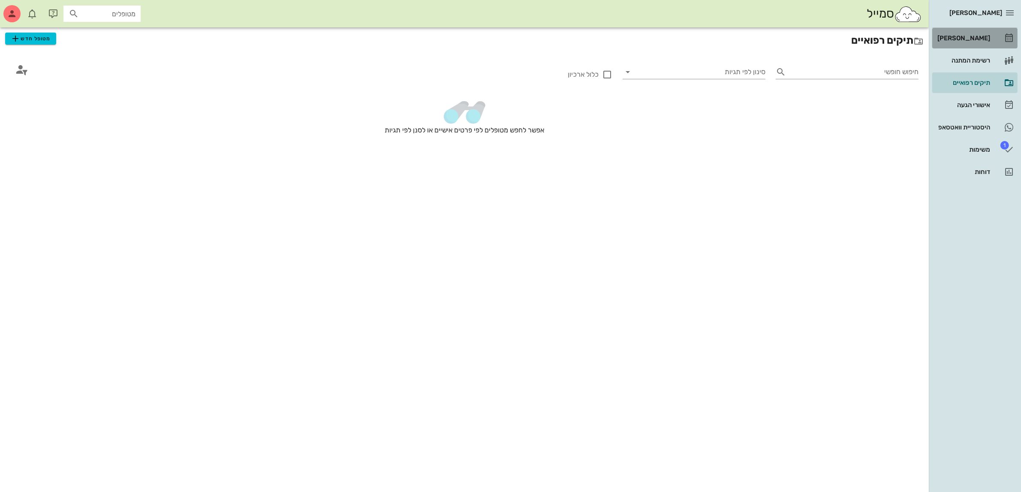
click at [962, 39] on div "[PERSON_NAME]" at bounding box center [962, 38] width 54 height 7
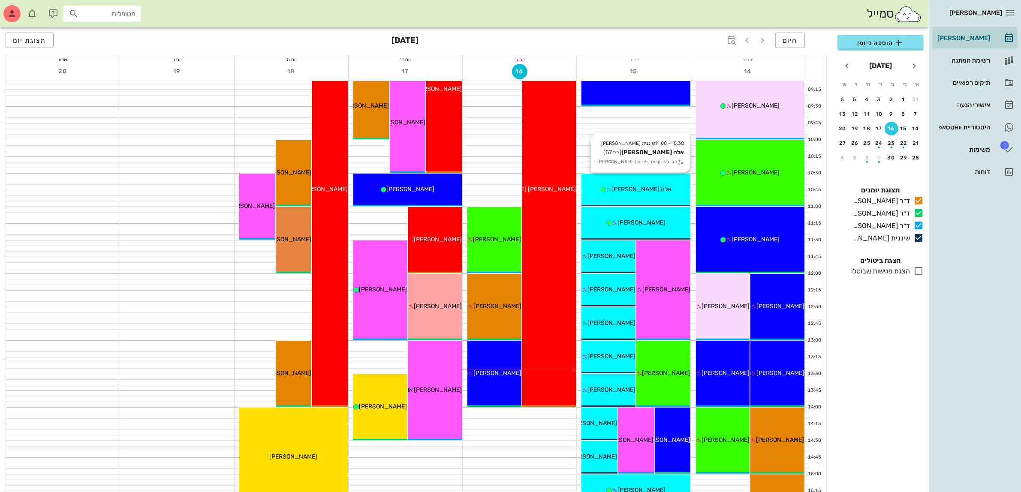
scroll to position [161, 0]
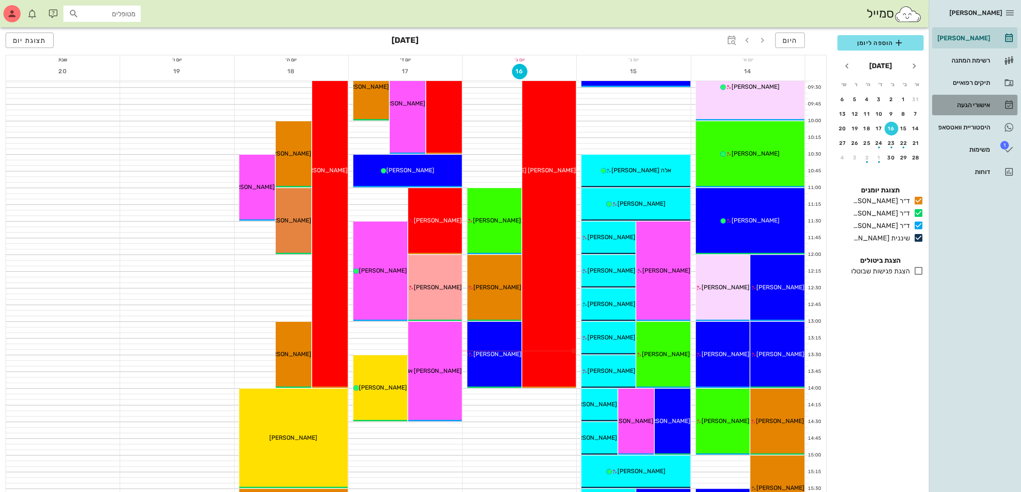
click at [962, 103] on div "אישורי הגעה" at bounding box center [962, 105] width 54 height 7
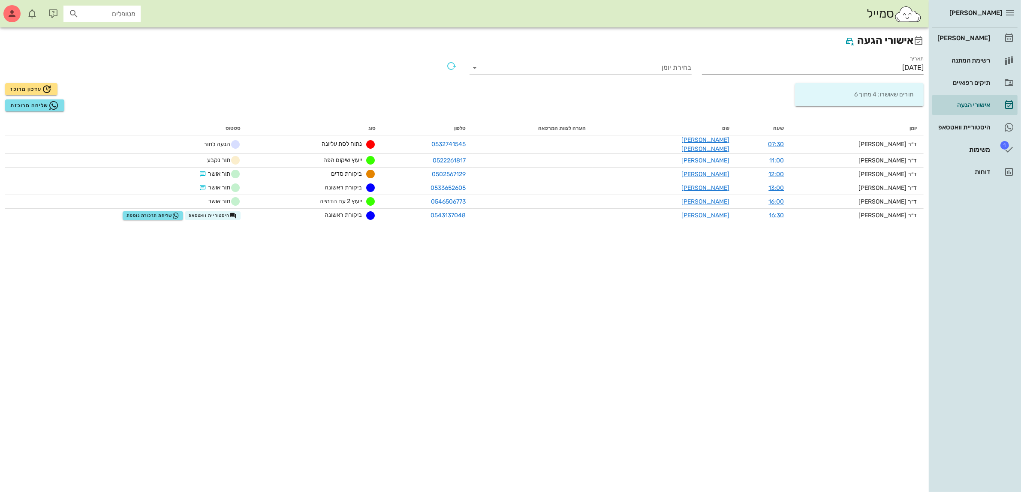
click at [883, 69] on input "[DATE]" at bounding box center [813, 68] width 222 height 14
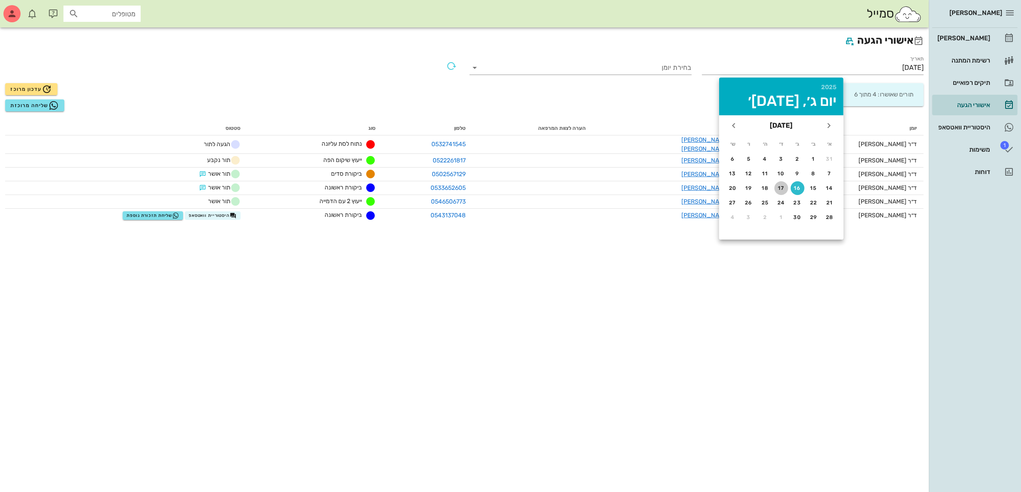
click at [781, 185] on div "17" at bounding box center [781, 188] width 14 height 6
type input "[DATE]"
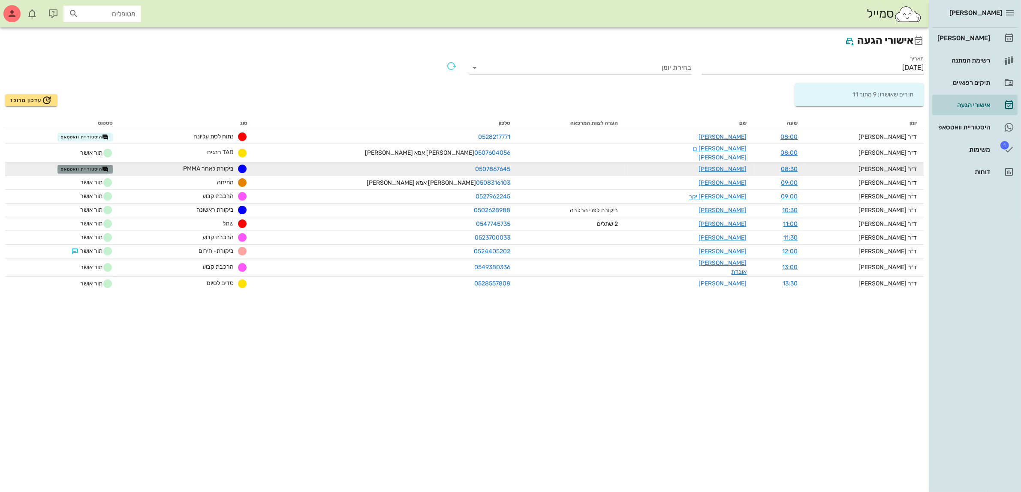
click at [101, 166] on span "היסטוריית וואטסאפ" at bounding box center [85, 169] width 48 height 7
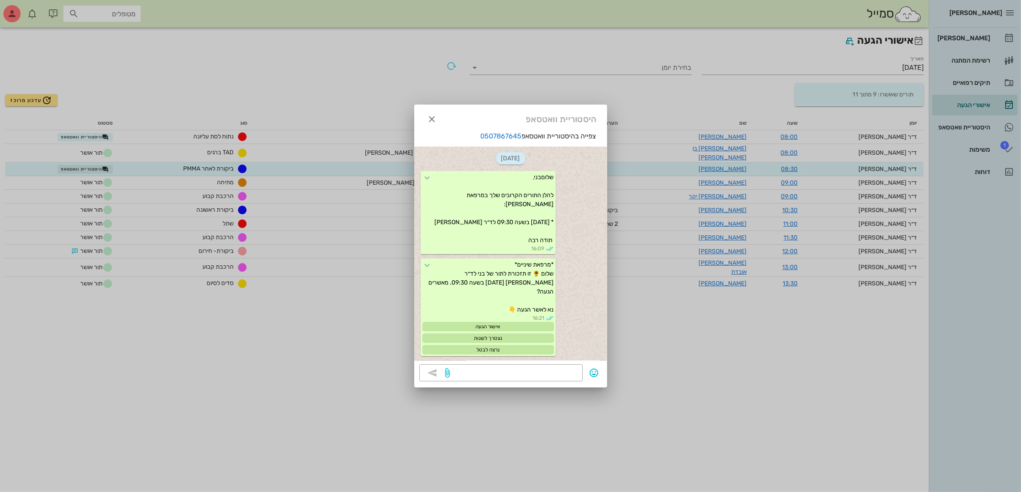
scroll to position [1139, 0]
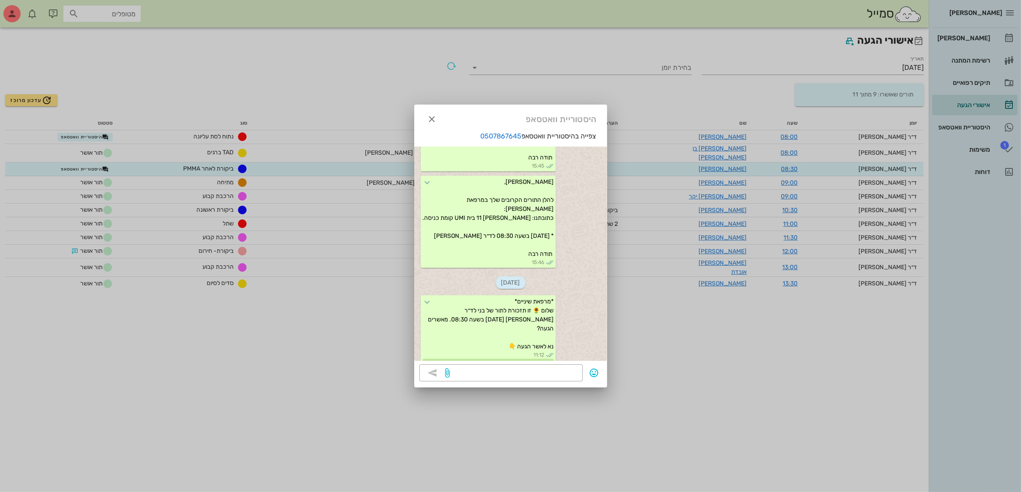
click at [100, 138] on div at bounding box center [510, 246] width 1021 height 492
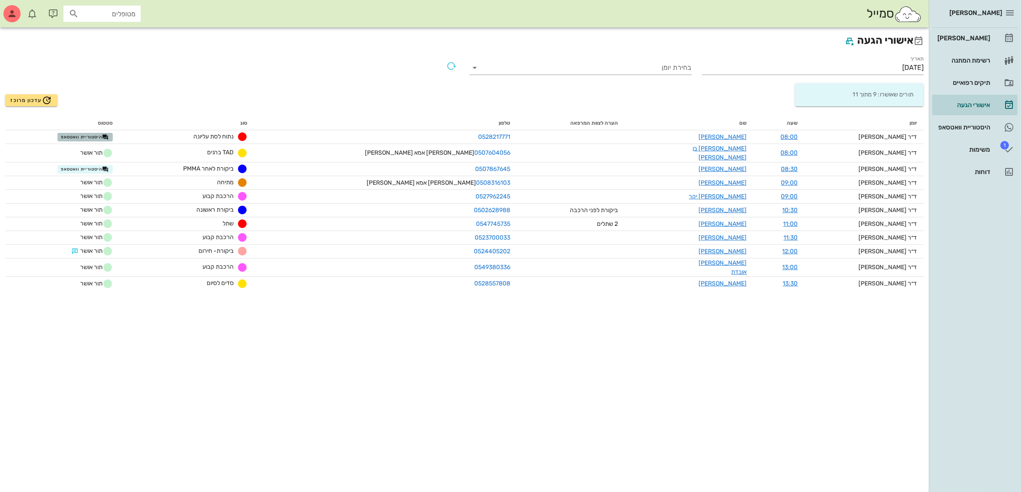
click at [100, 138] on span "היסטוריית וואטסאפ" at bounding box center [85, 137] width 48 height 7
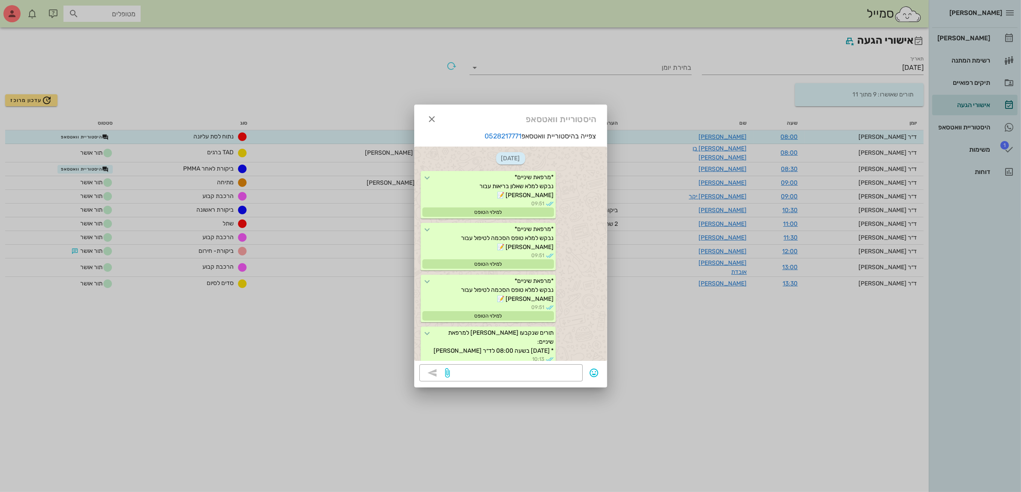
scroll to position [1626, 0]
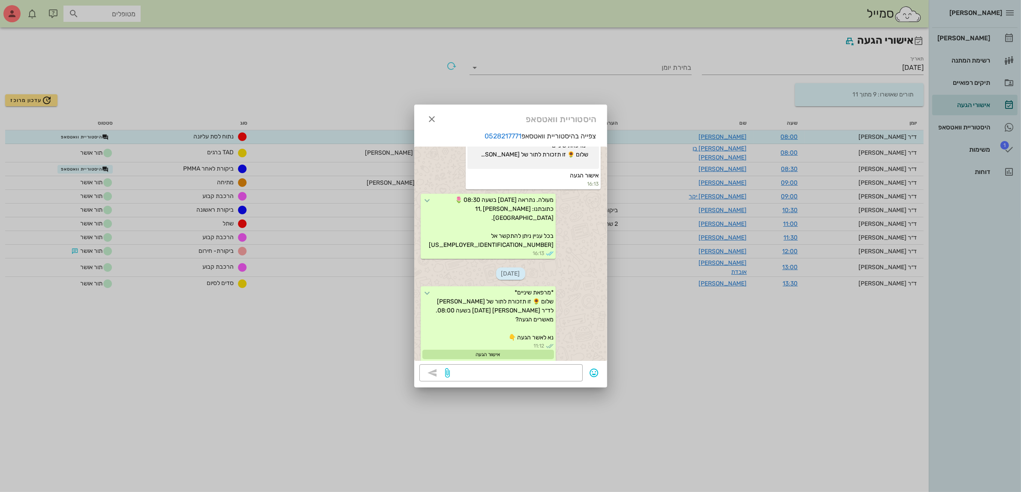
click at [100, 138] on div at bounding box center [510, 246] width 1021 height 492
